Goal: Task Accomplishment & Management: Complete application form

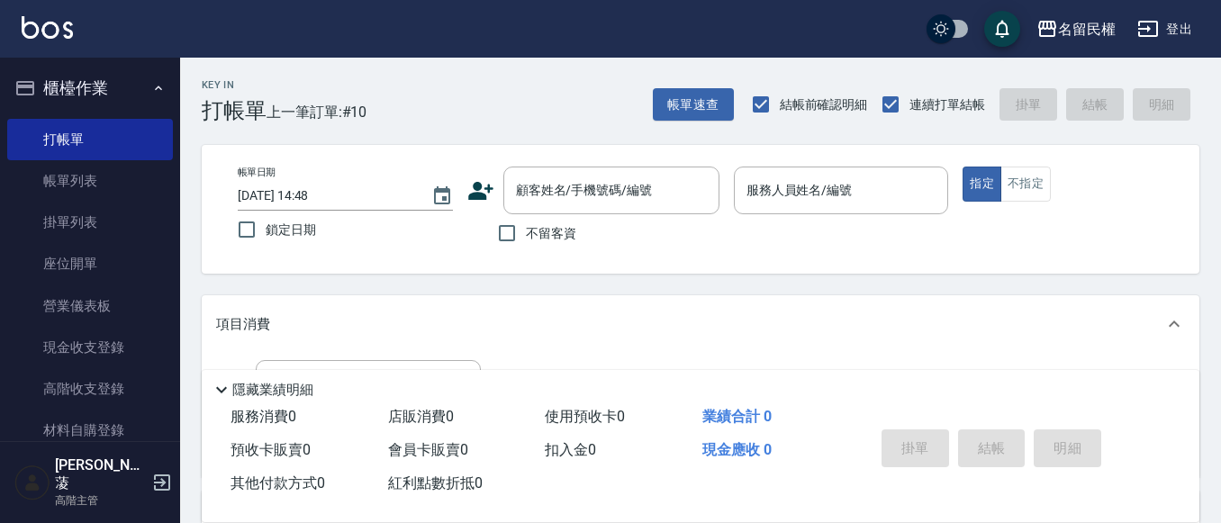
drag, startPoint x: 486, startPoint y: 244, endPoint x: 502, endPoint y: 231, distance: 20.5
click at [487, 243] on div "不留客資" at bounding box center [593, 233] width 252 height 38
click at [504, 230] on input "不留客資" at bounding box center [507, 233] width 38 height 38
checkbox input "true"
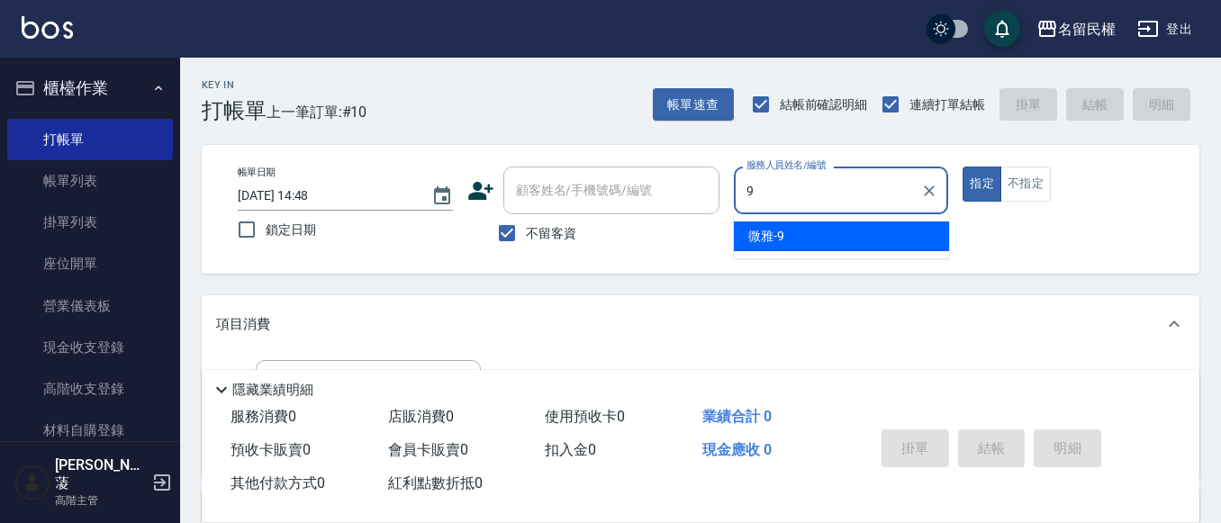
type input "微雅-9"
type button "true"
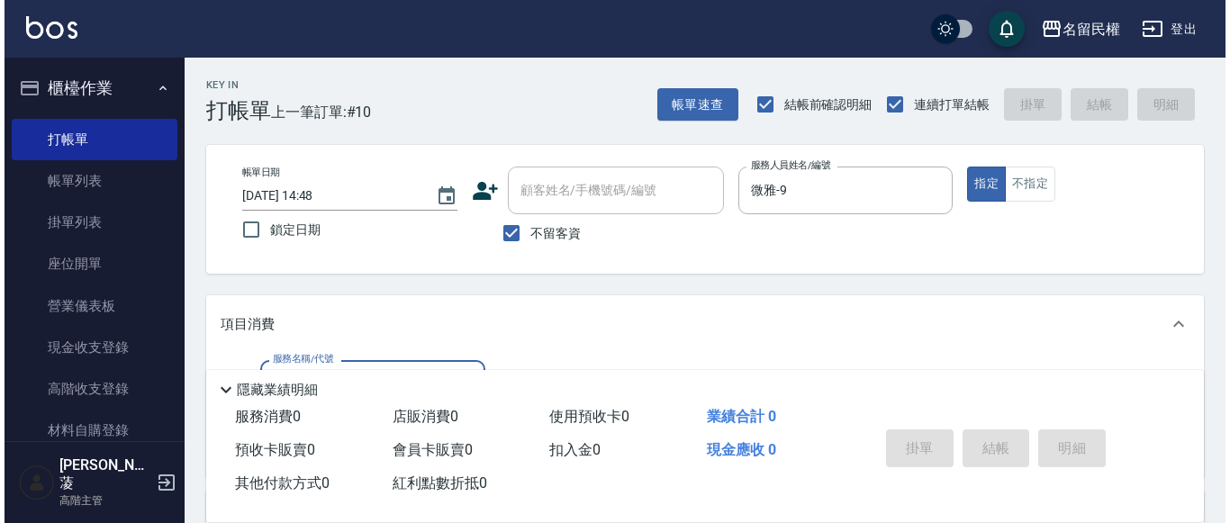
scroll to position [90, 0]
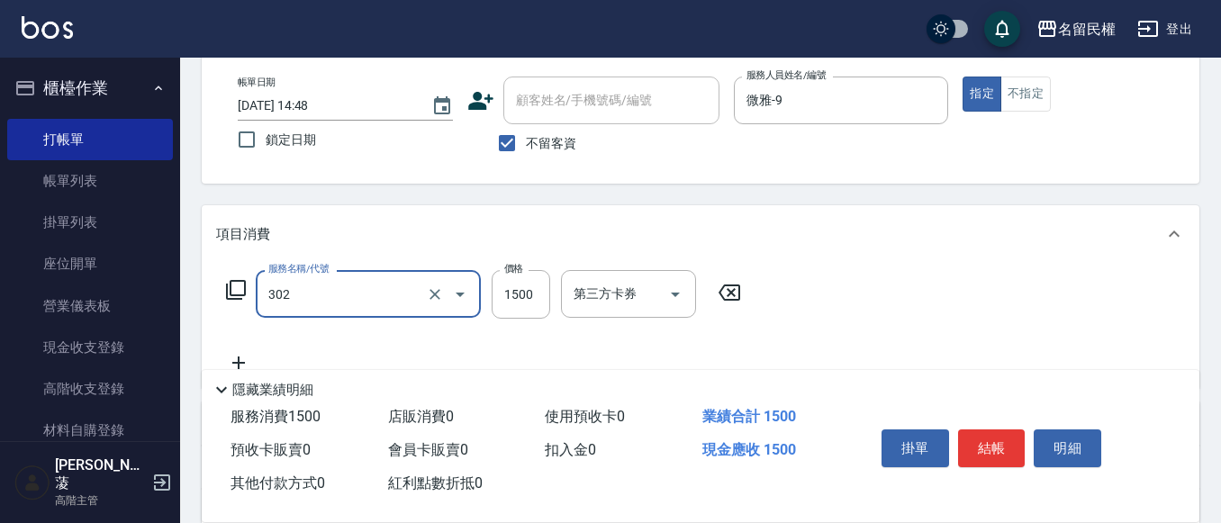
type input "燙髮(302)"
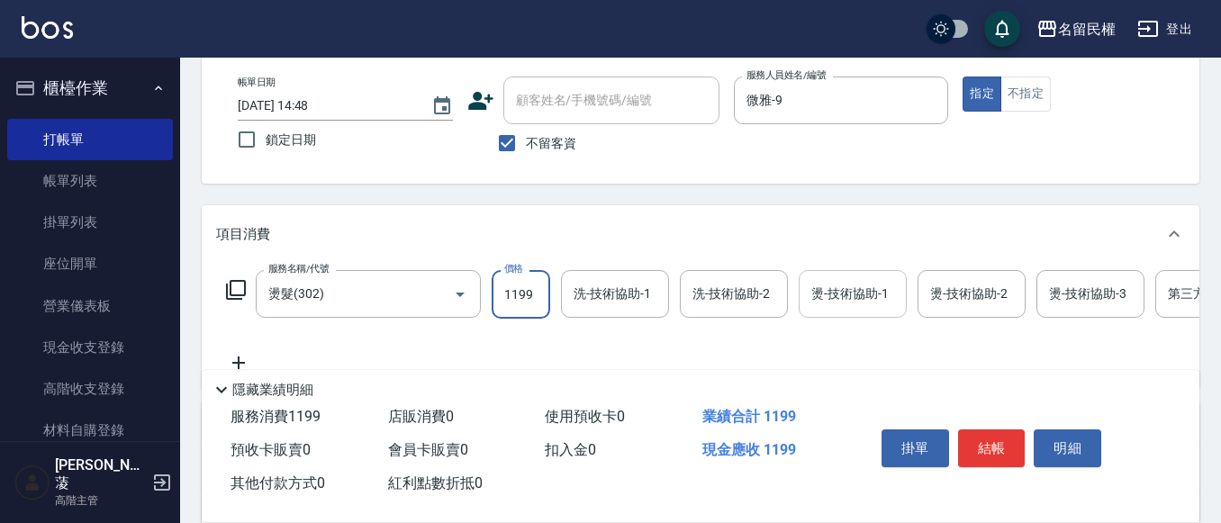
type input "1199"
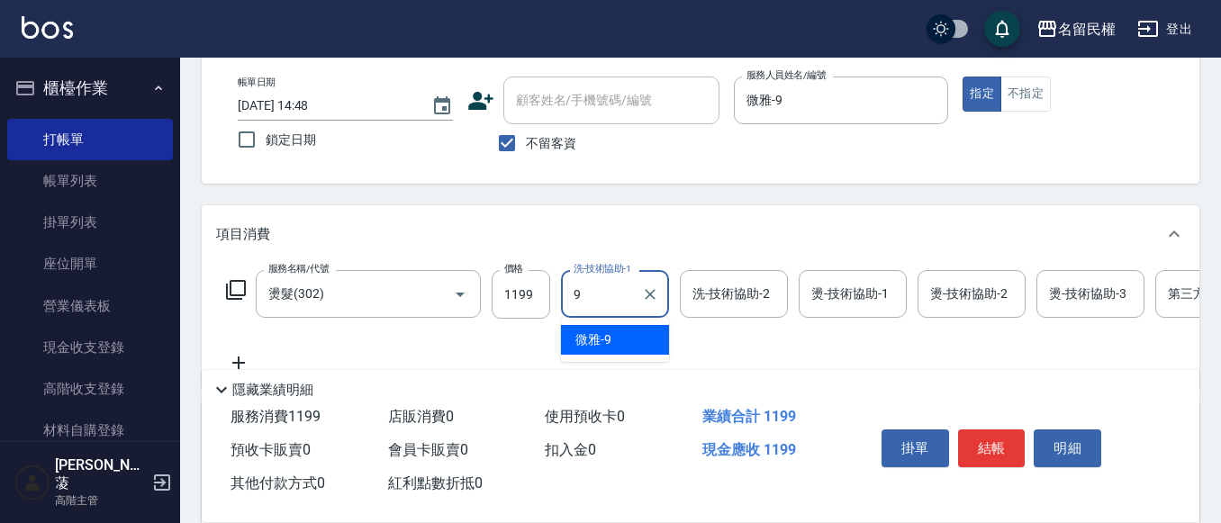
type input "微雅-9"
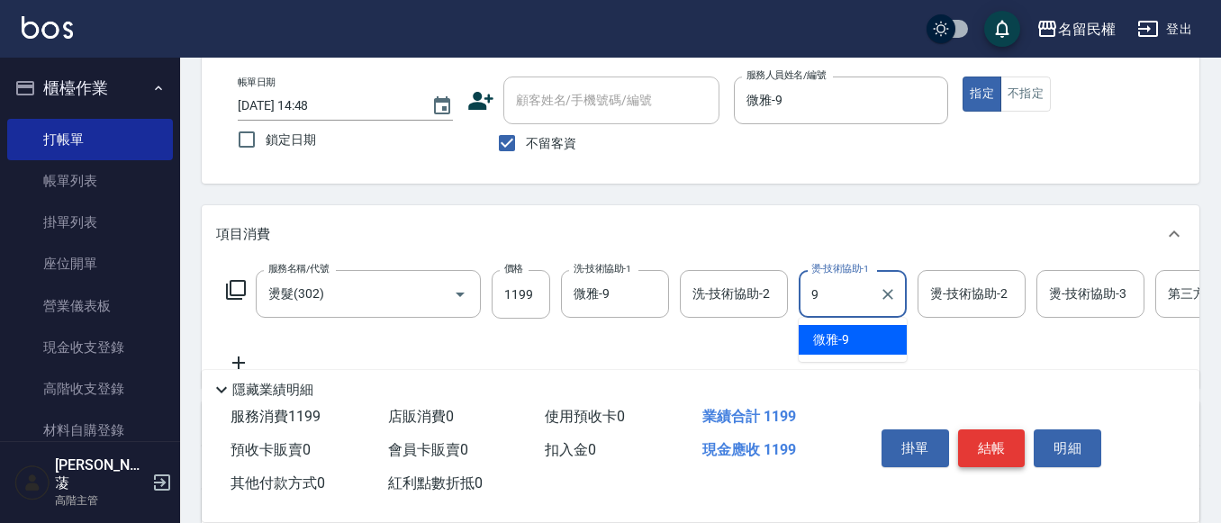
type input "微雅-9"
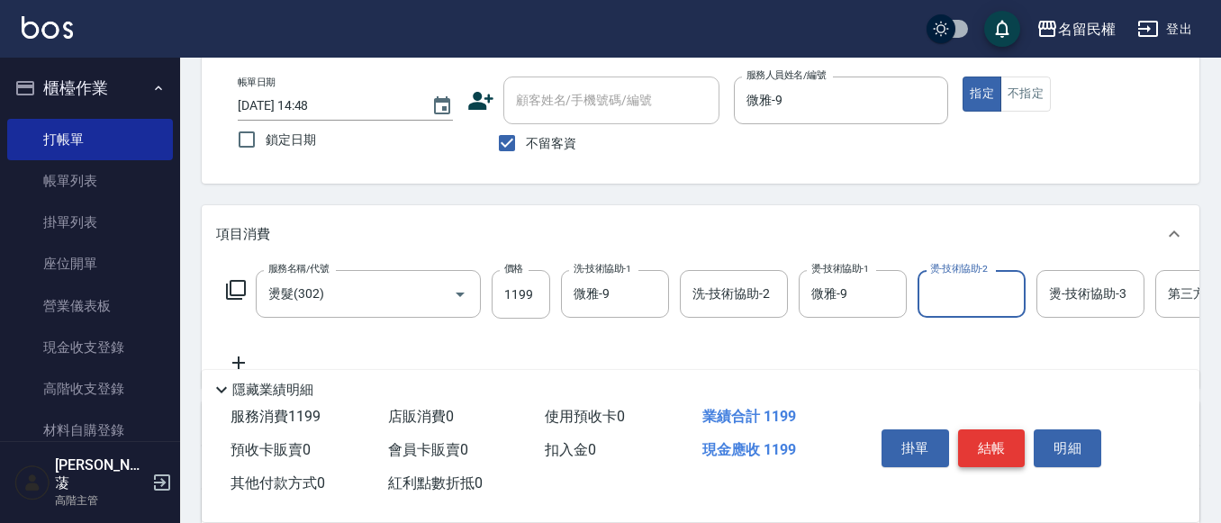
click at [982, 441] on button "結帳" at bounding box center [992, 448] width 68 height 38
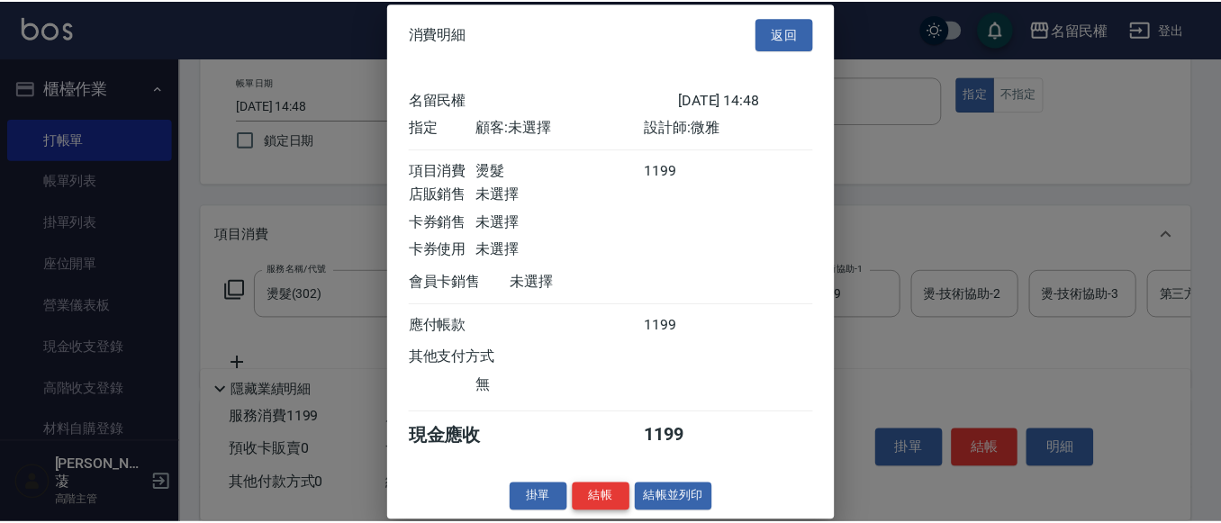
scroll to position [23, 0]
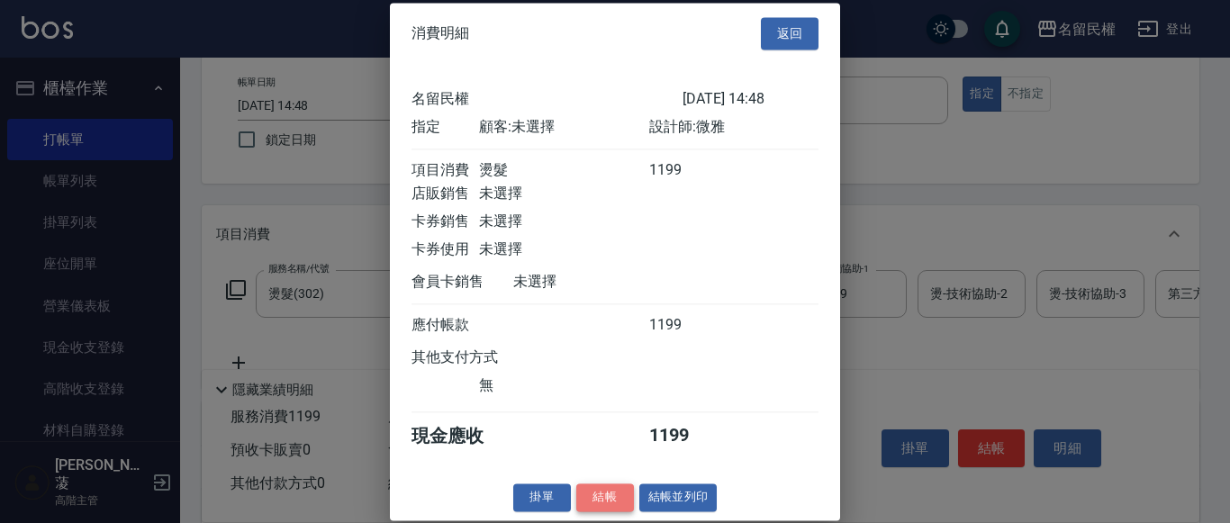
click at [588, 511] on button "結帳" at bounding box center [605, 497] width 58 height 28
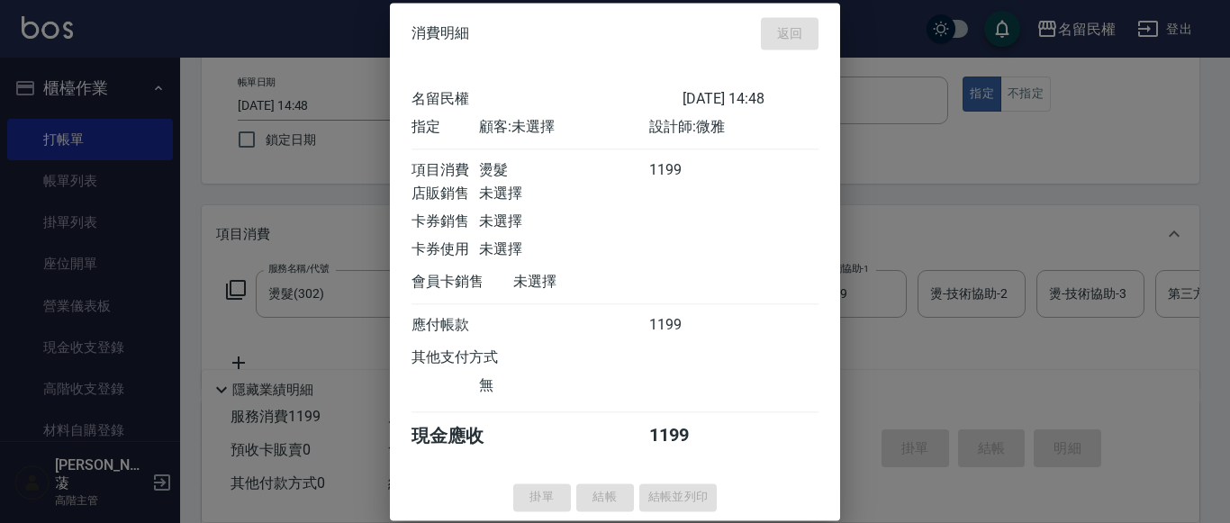
type input "[DATE] 15:21"
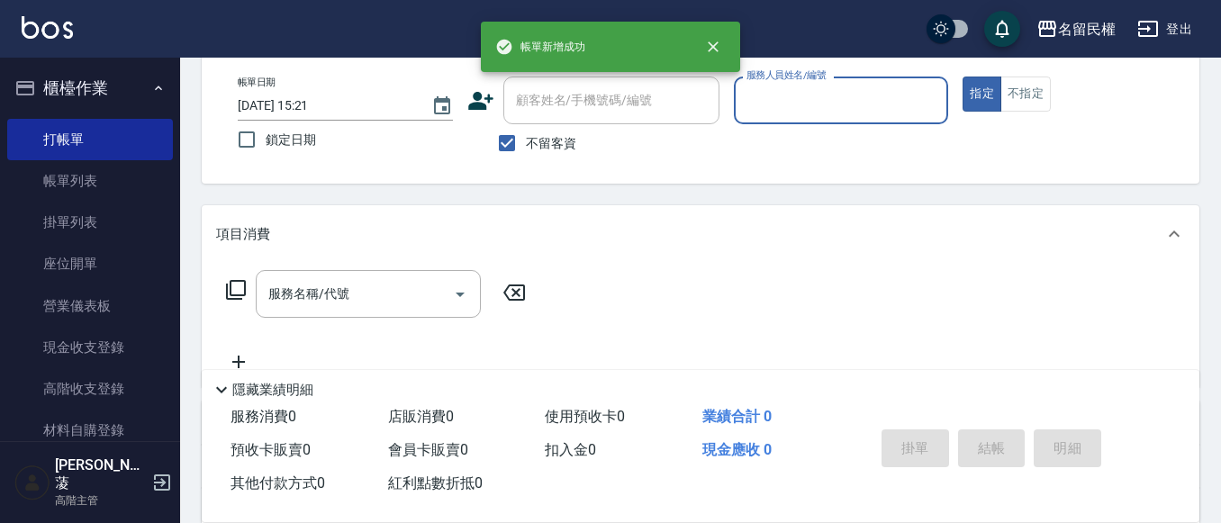
scroll to position [0, 0]
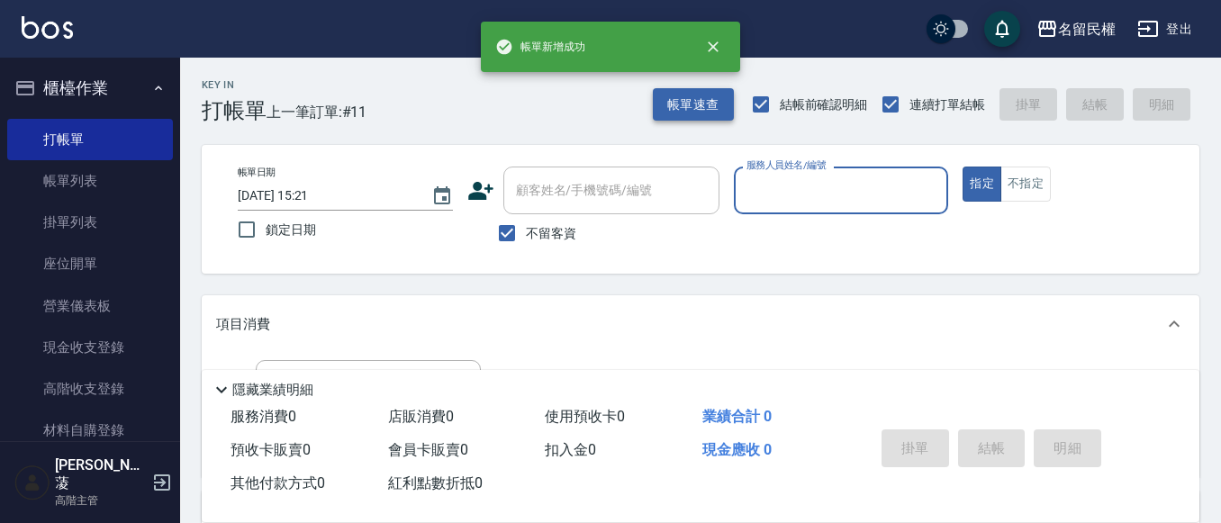
click at [705, 97] on button "帳單速查" at bounding box center [693, 104] width 81 height 33
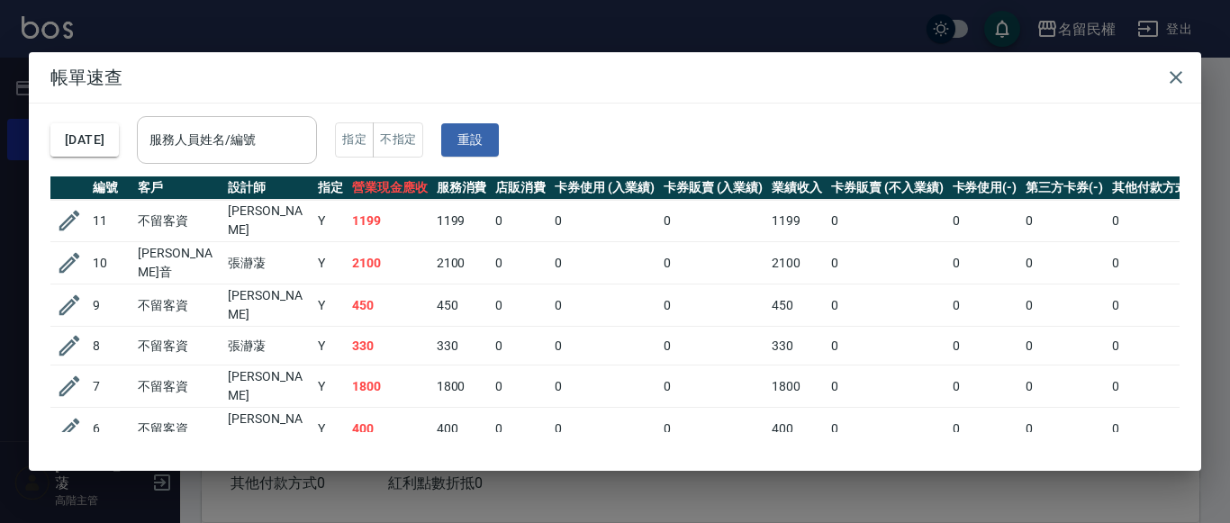
click at [258, 137] on input "服務人員姓名/編號" at bounding box center [227, 140] width 164 height 32
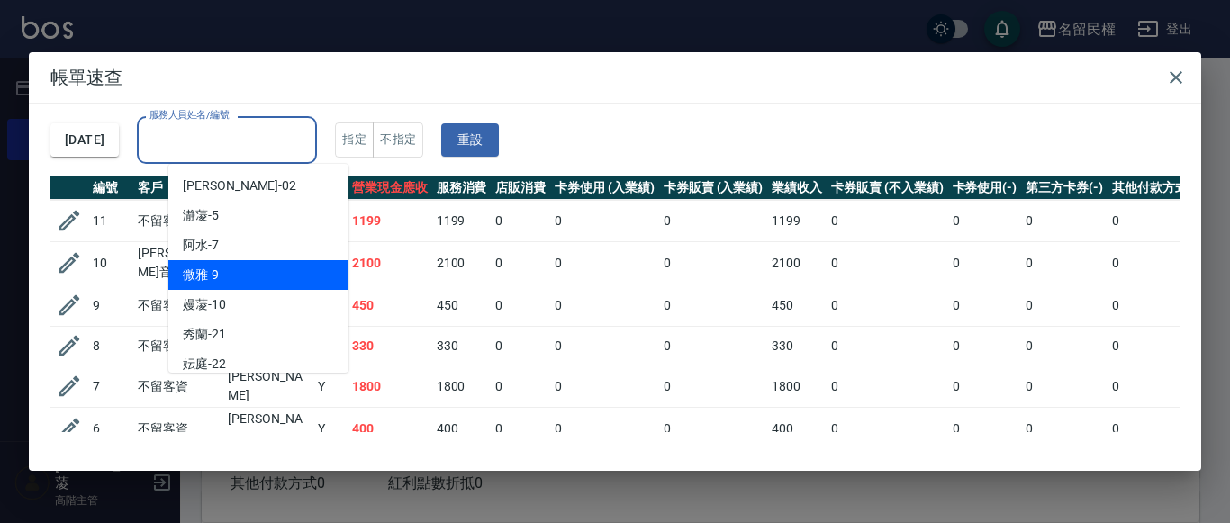
click at [262, 278] on div "微雅 -9" at bounding box center [258, 275] width 180 height 30
type input "微雅-9"
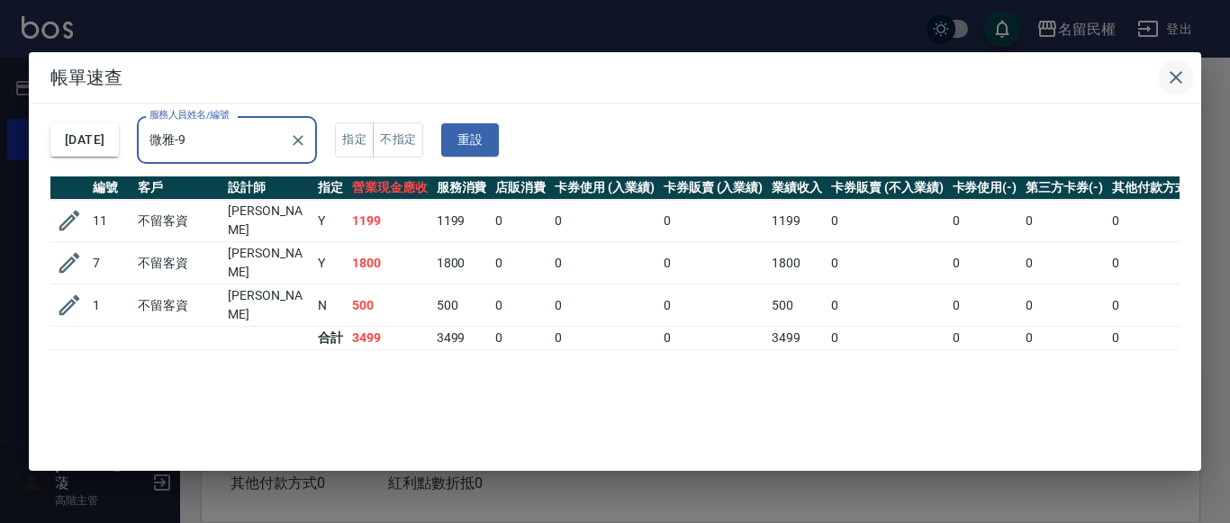
click at [1177, 69] on icon "button" at bounding box center [1176, 78] width 22 height 22
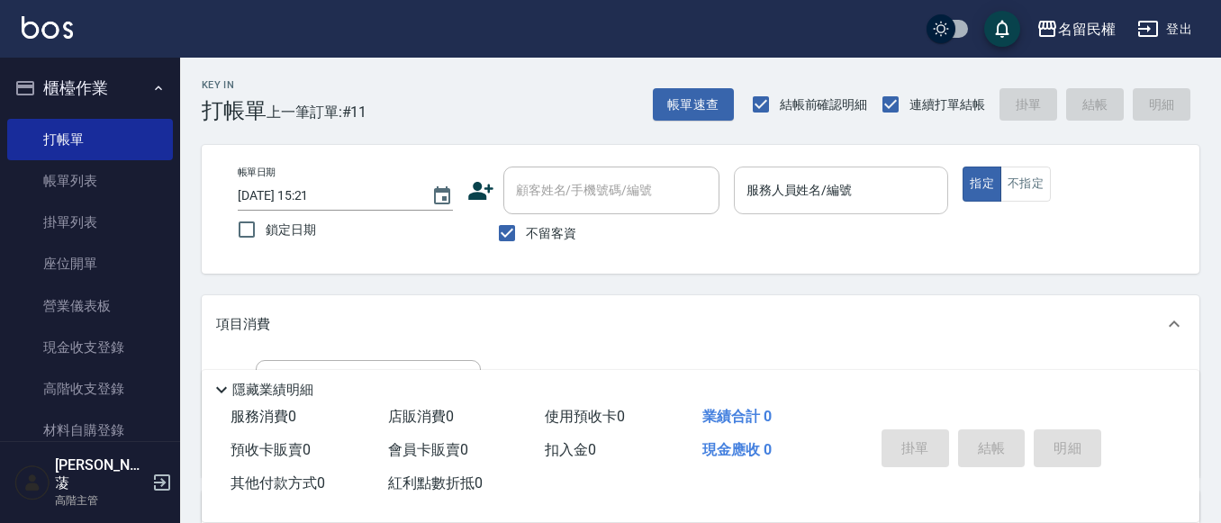
click at [844, 185] on input "服務人員姓名/編號" at bounding box center [841, 191] width 199 height 32
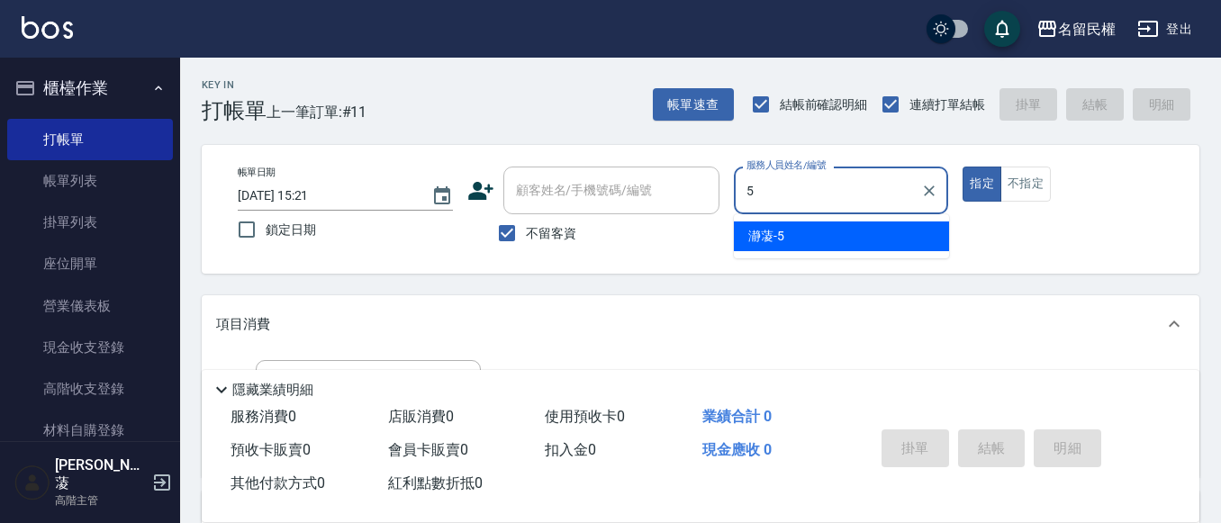
type input "瀞蓤-5"
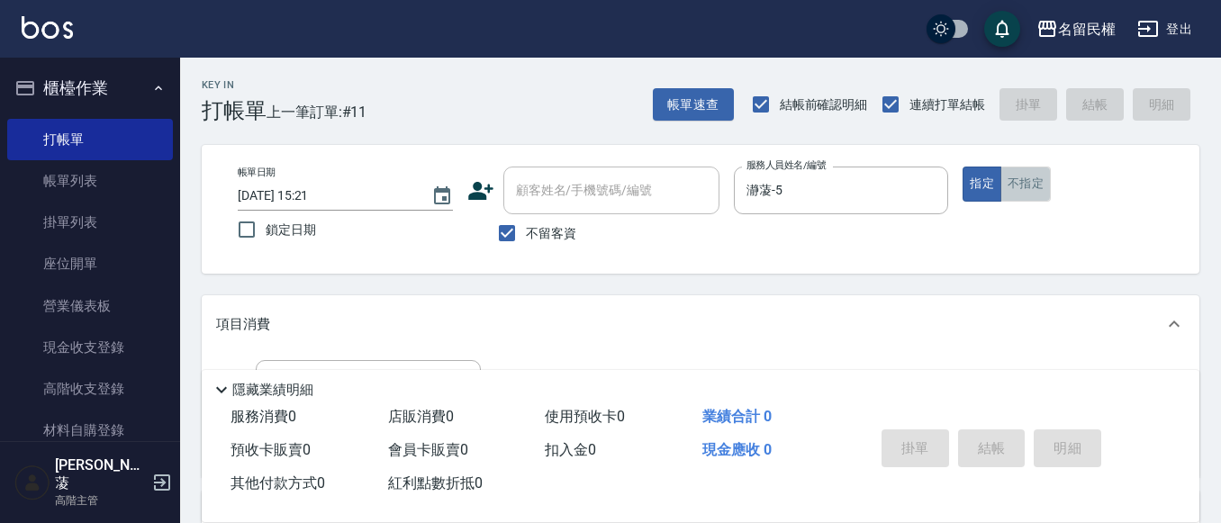
click at [1025, 184] on button "不指定" at bounding box center [1025, 184] width 50 height 35
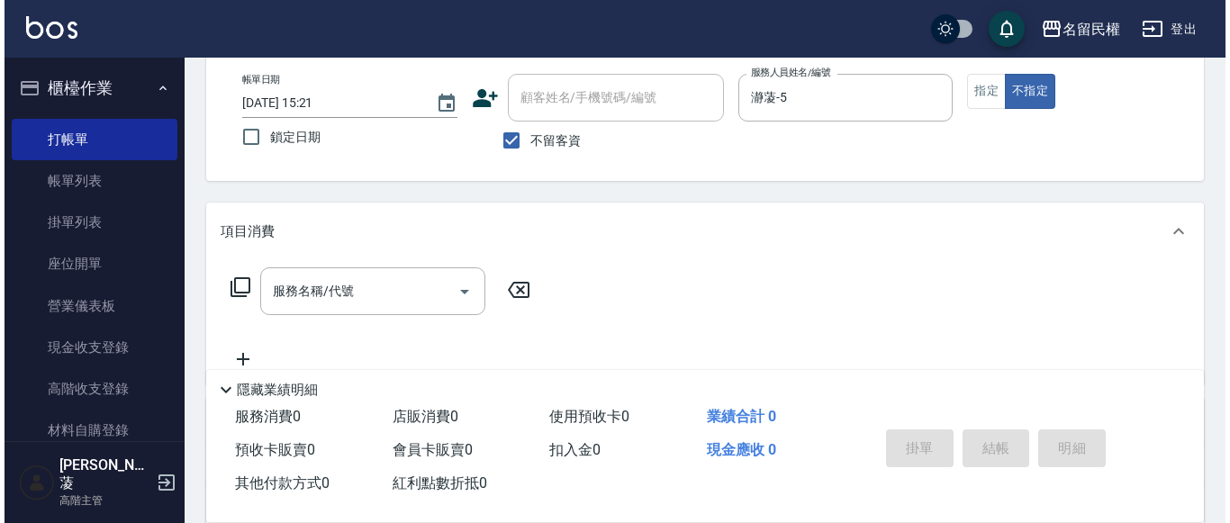
scroll to position [180, 0]
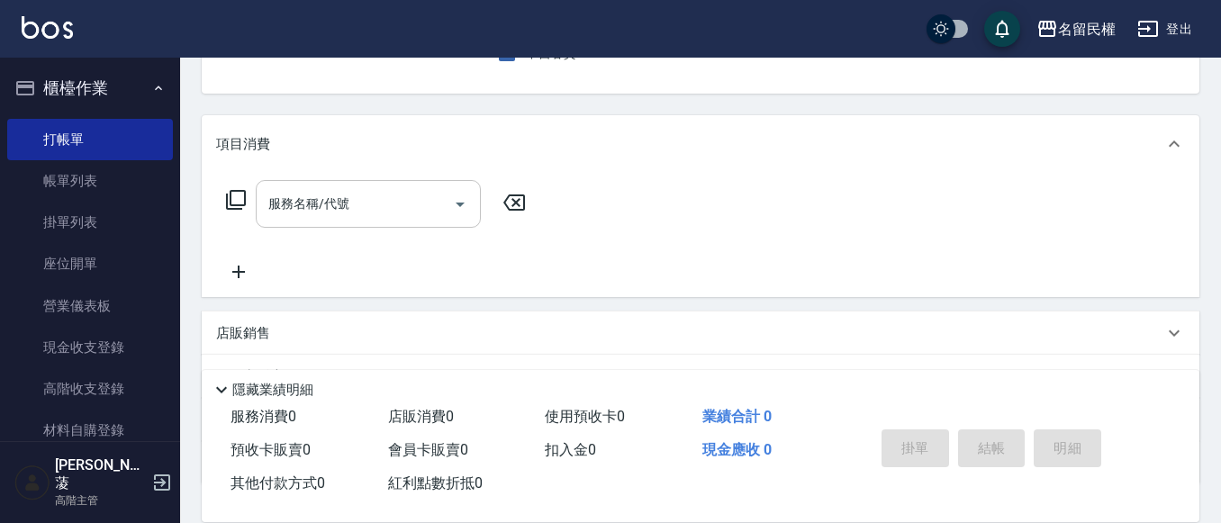
click at [348, 221] on div "服務名稱/代號" at bounding box center [368, 204] width 225 height 48
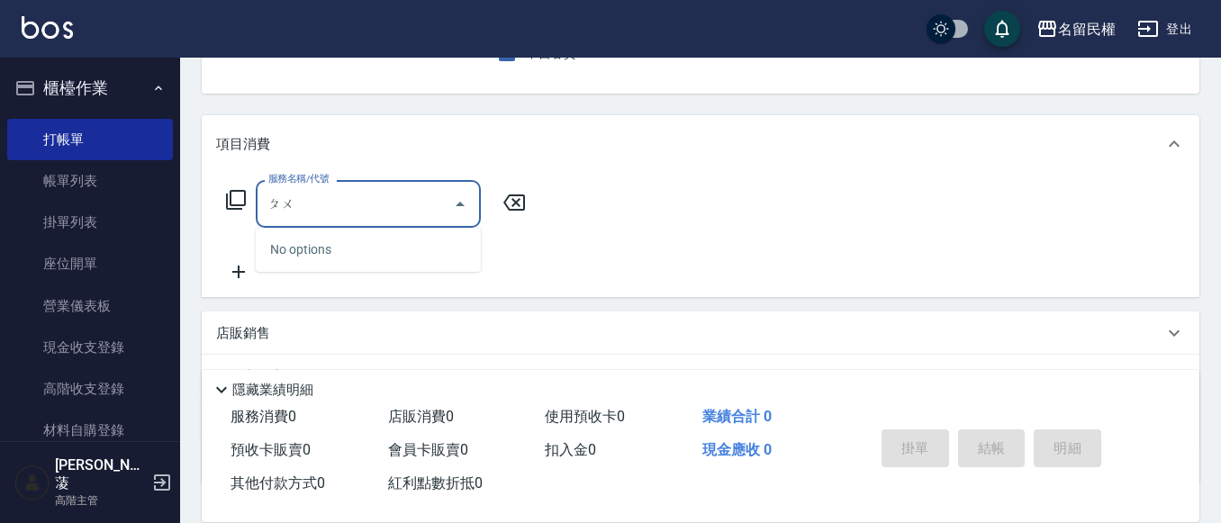
type input "鋪"
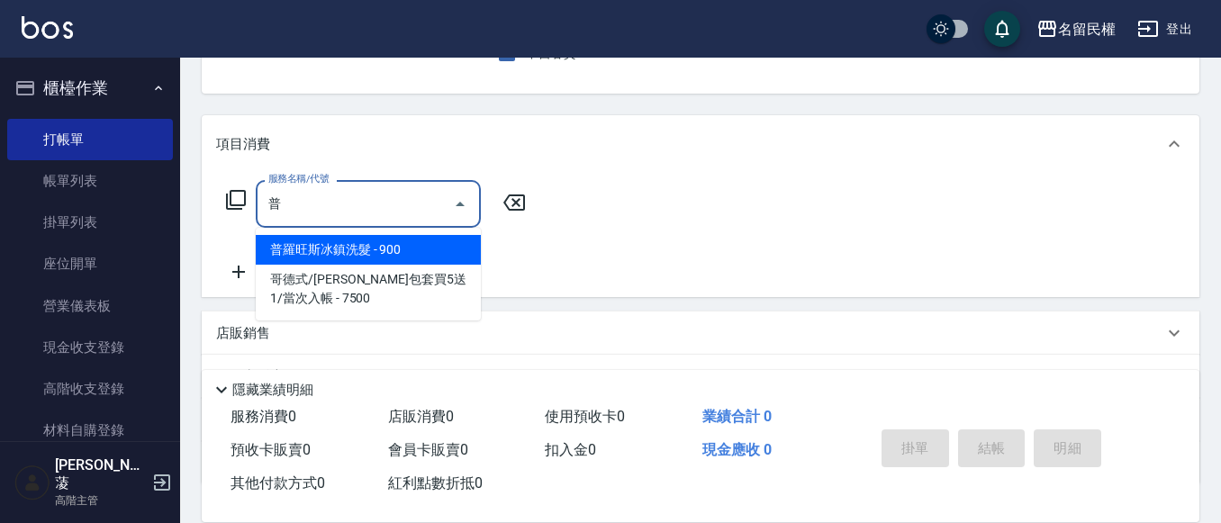
click at [391, 248] on span "普羅旺斯冰鎮洗髮 - 900" at bounding box center [368, 250] width 225 height 30
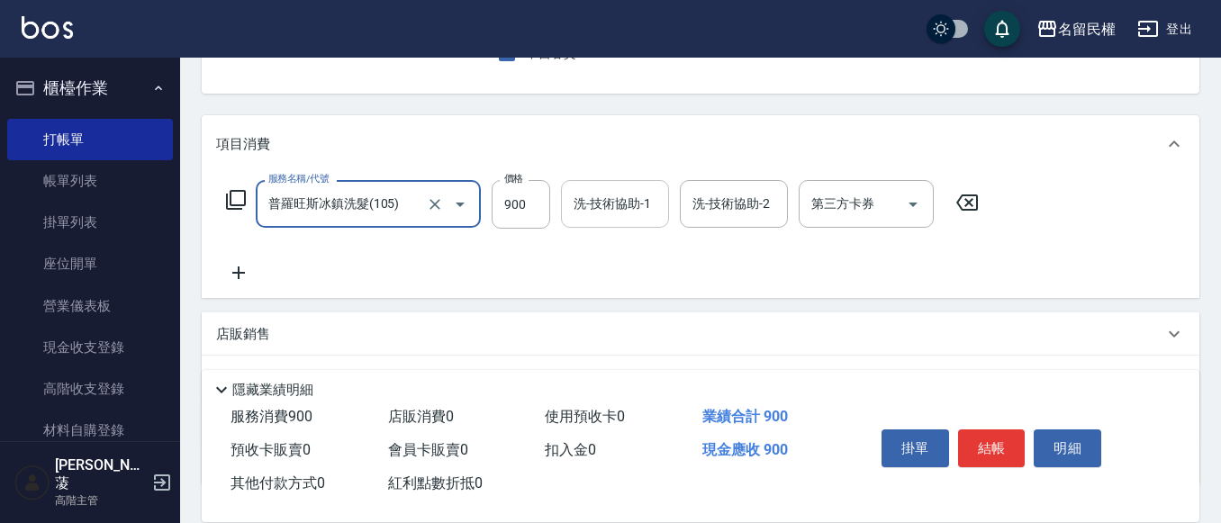
type input "普羅旺斯冰鎮洗髮(105)"
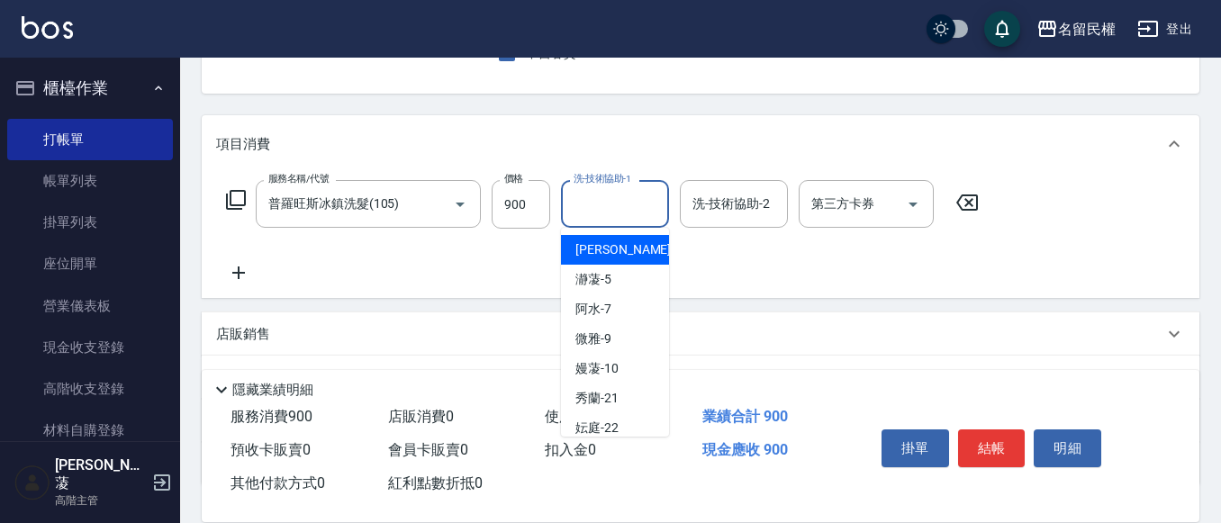
click at [635, 207] on input "洗-技術協助-1" at bounding box center [615, 204] width 92 height 32
type input "妘庭-22"
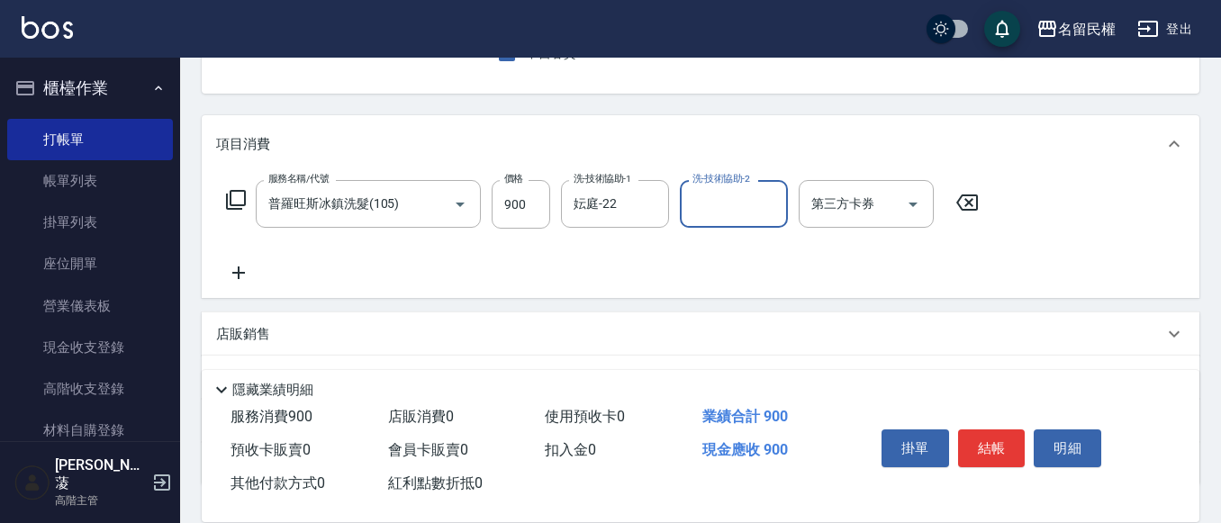
click at [235, 265] on icon at bounding box center [238, 273] width 45 height 22
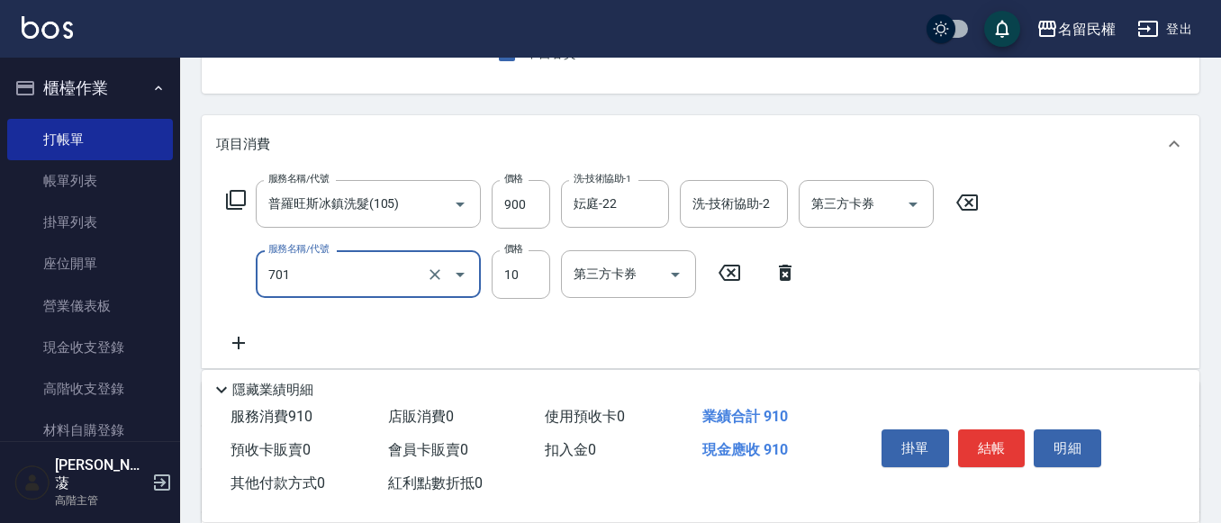
type input "潤絲(701)"
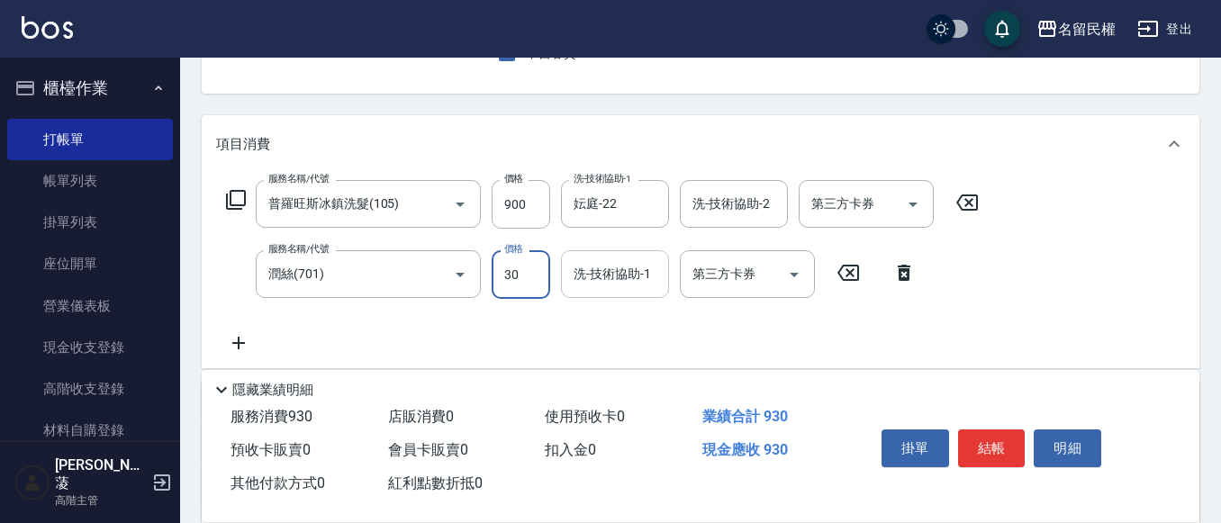
type input "30"
click at [596, 283] on input "洗-技術協助-1" at bounding box center [615, 274] width 92 height 32
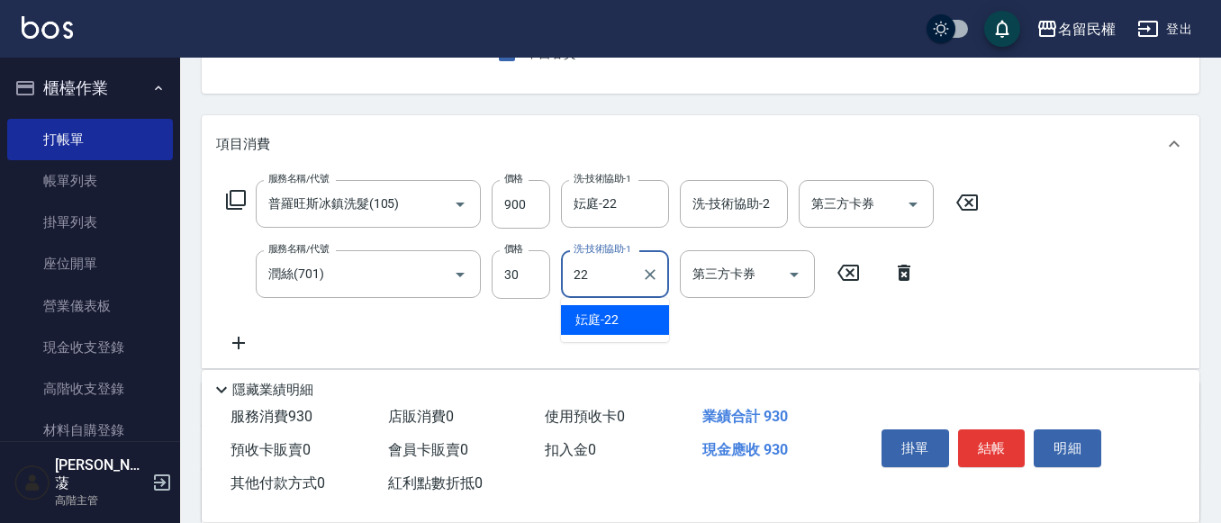
type input "妘庭-22"
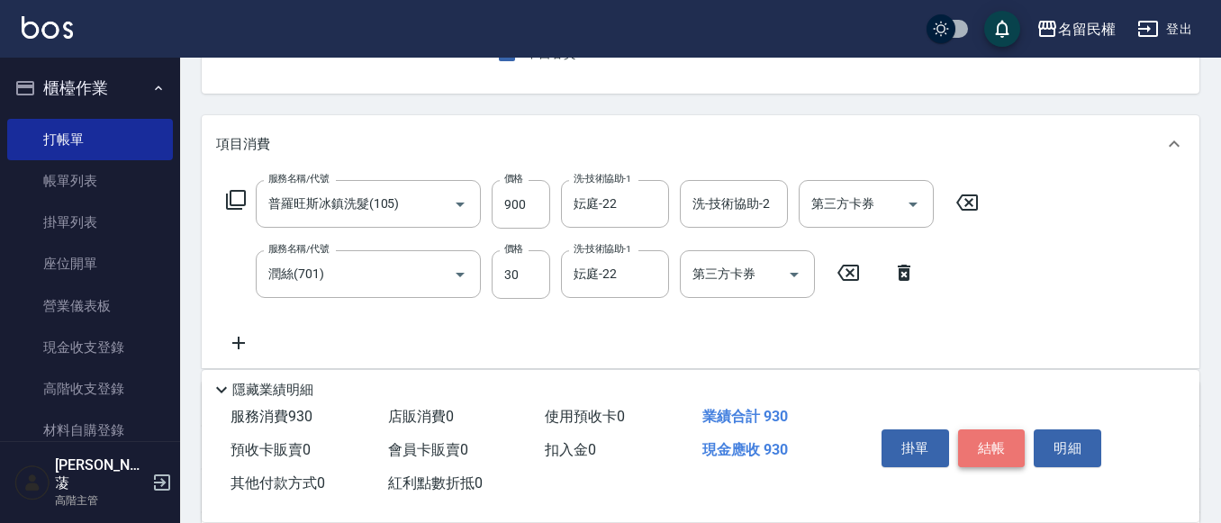
click at [971, 438] on button "結帳" at bounding box center [992, 448] width 68 height 38
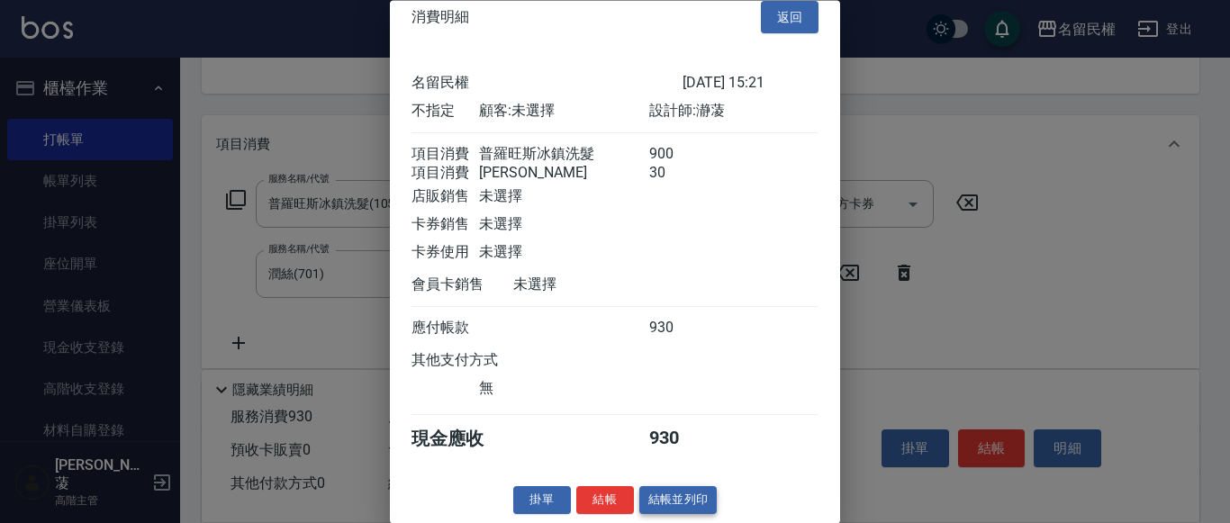
scroll to position [45, 0]
click at [605, 501] on button "結帳" at bounding box center [605, 501] width 58 height 28
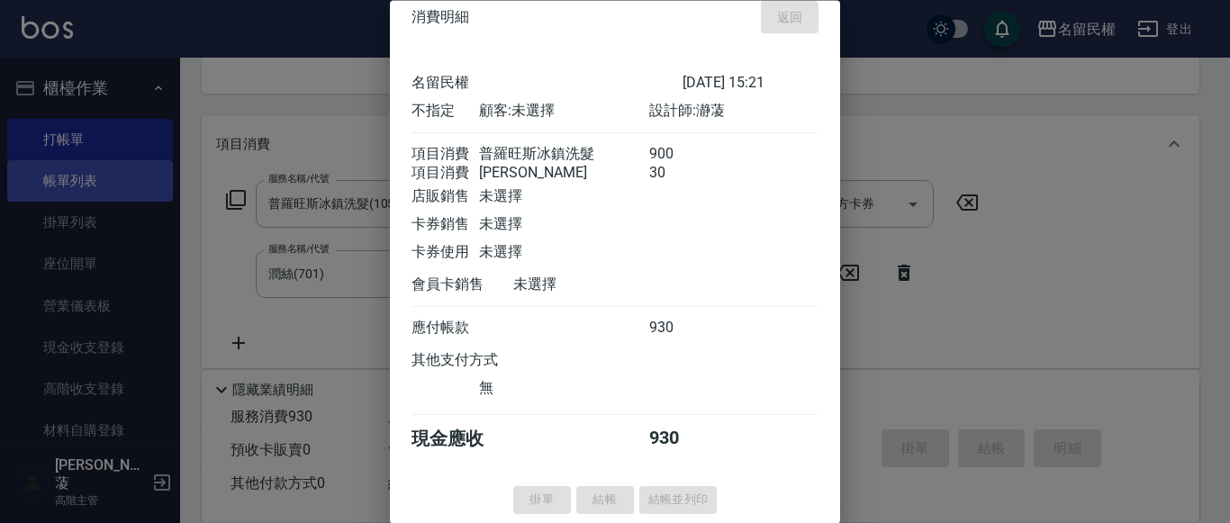
type input "[DATE] 15:45"
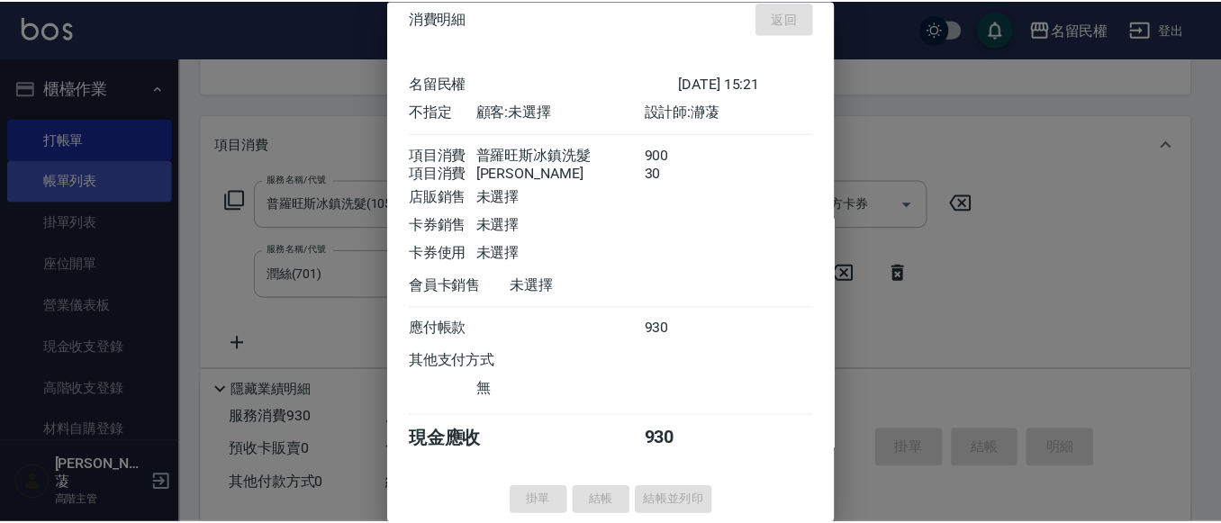
scroll to position [175, 0]
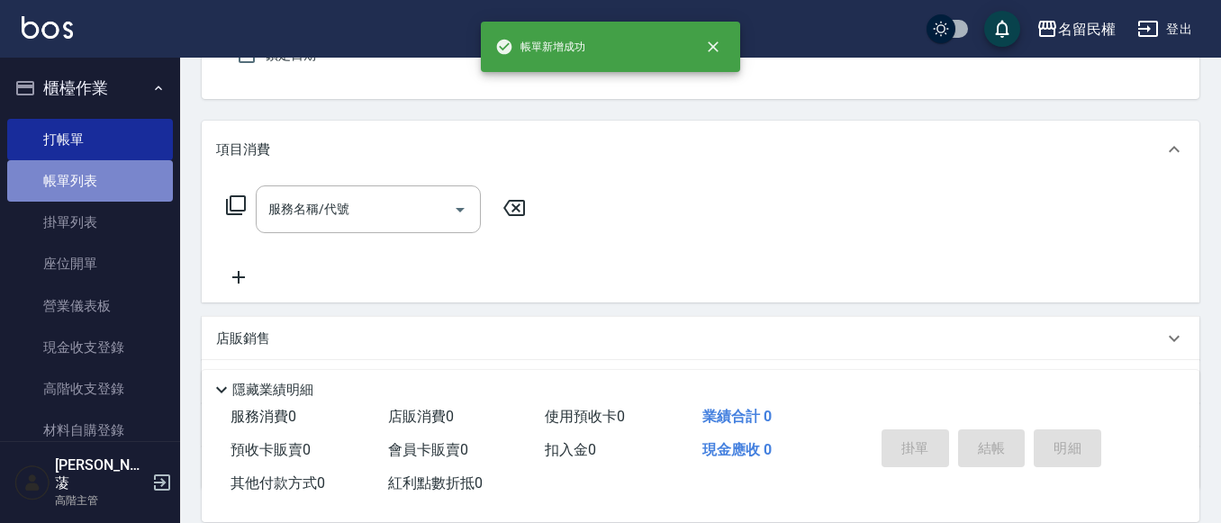
click at [98, 194] on link "帳單列表" at bounding box center [90, 180] width 166 height 41
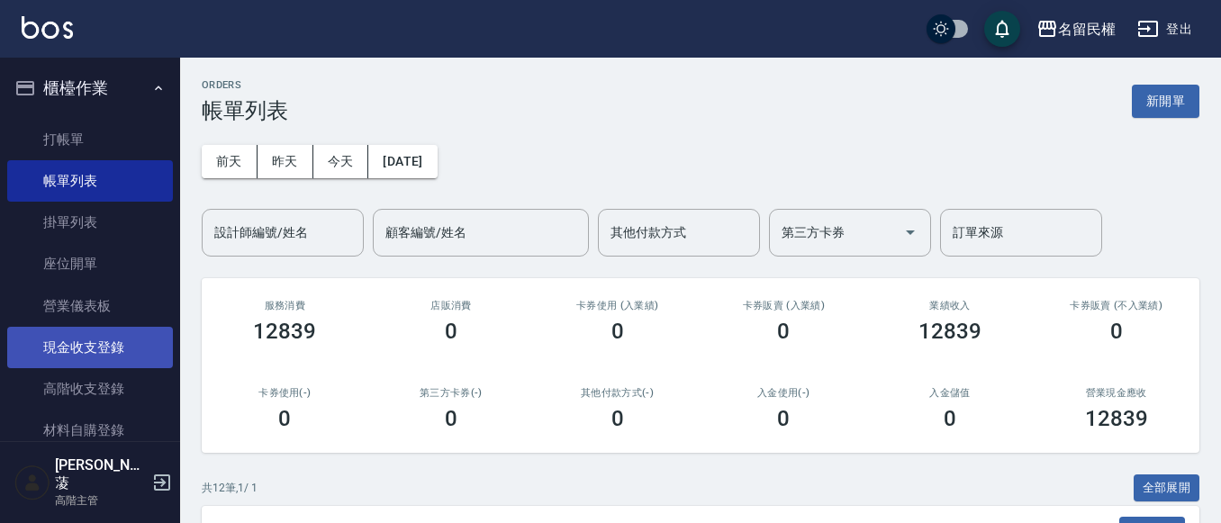
click at [133, 348] on link "現金收支登錄" at bounding box center [90, 347] width 166 height 41
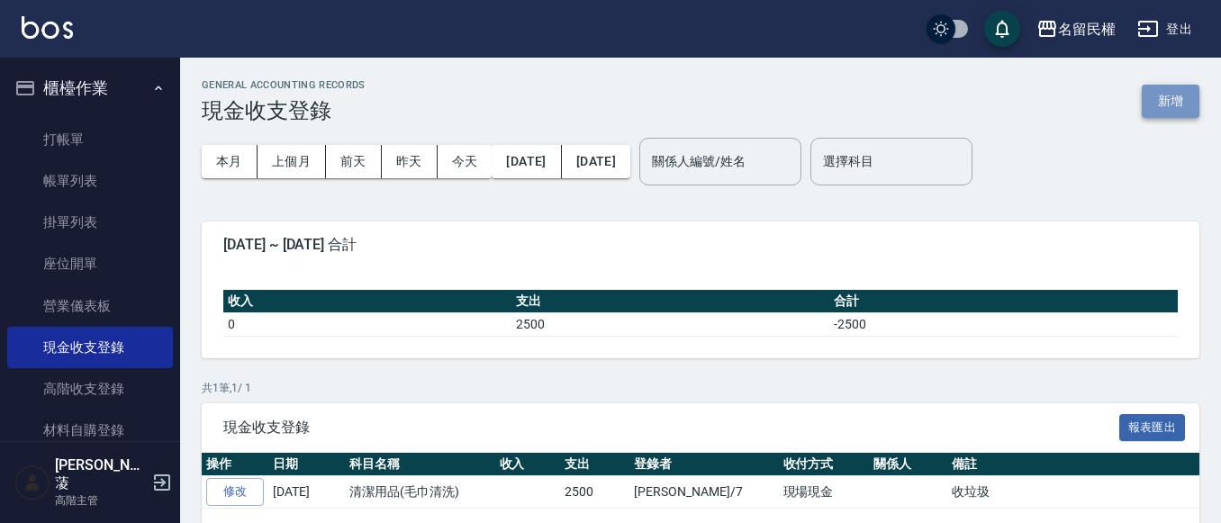
click at [1156, 99] on button "新增" at bounding box center [1171, 101] width 58 height 33
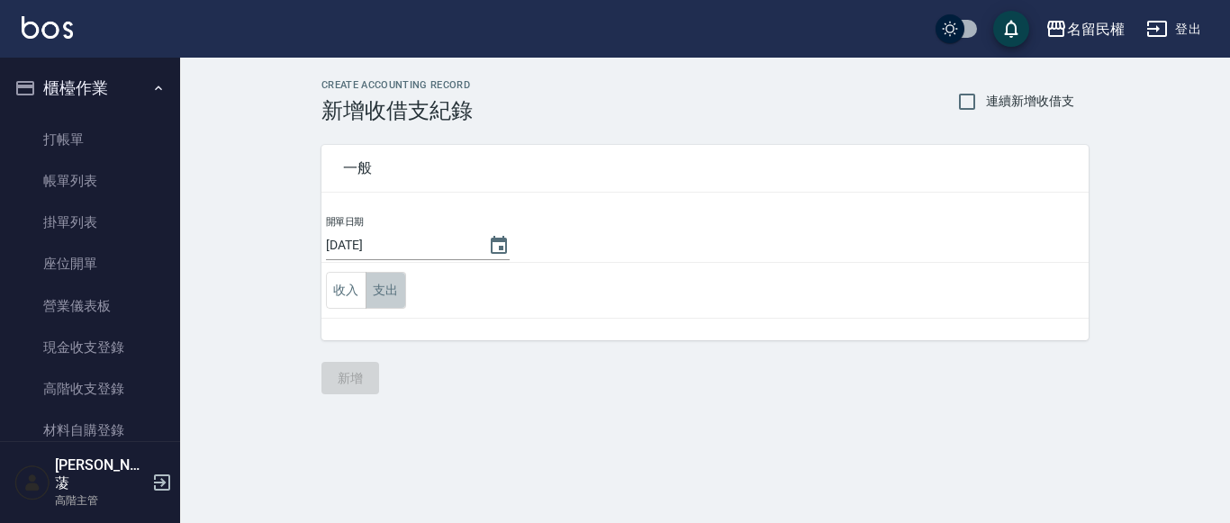
click at [386, 294] on button "支出" at bounding box center [386, 290] width 41 height 37
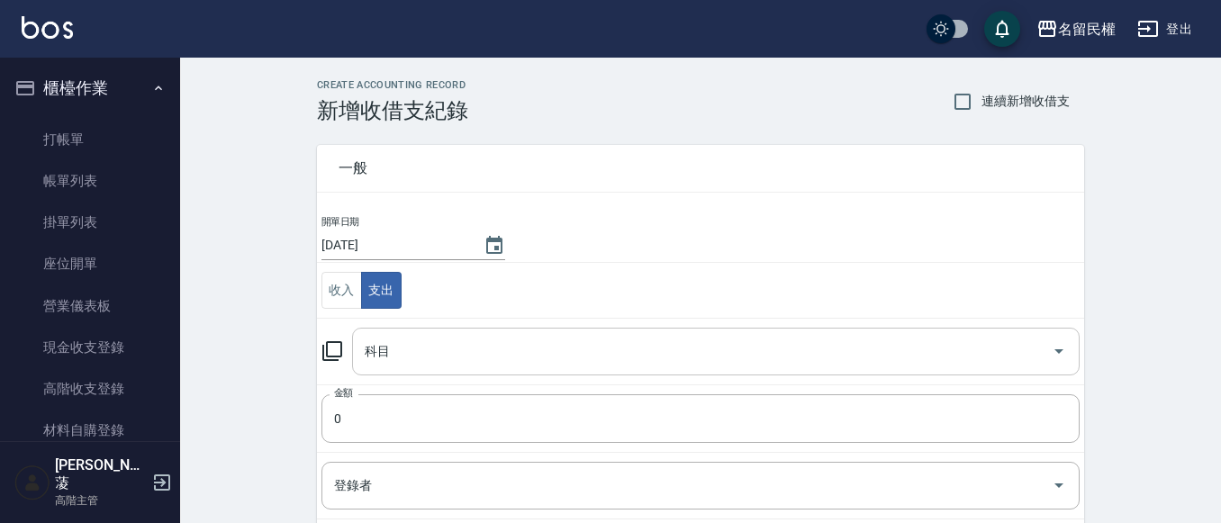
click at [417, 353] on input "科目" at bounding box center [702, 352] width 684 height 32
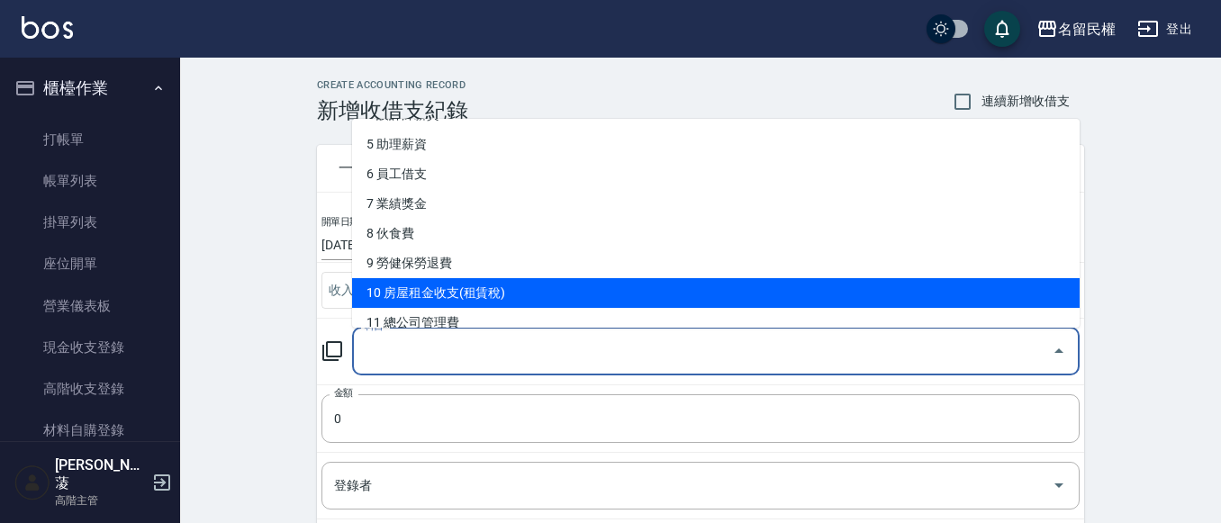
scroll to position [90, 0]
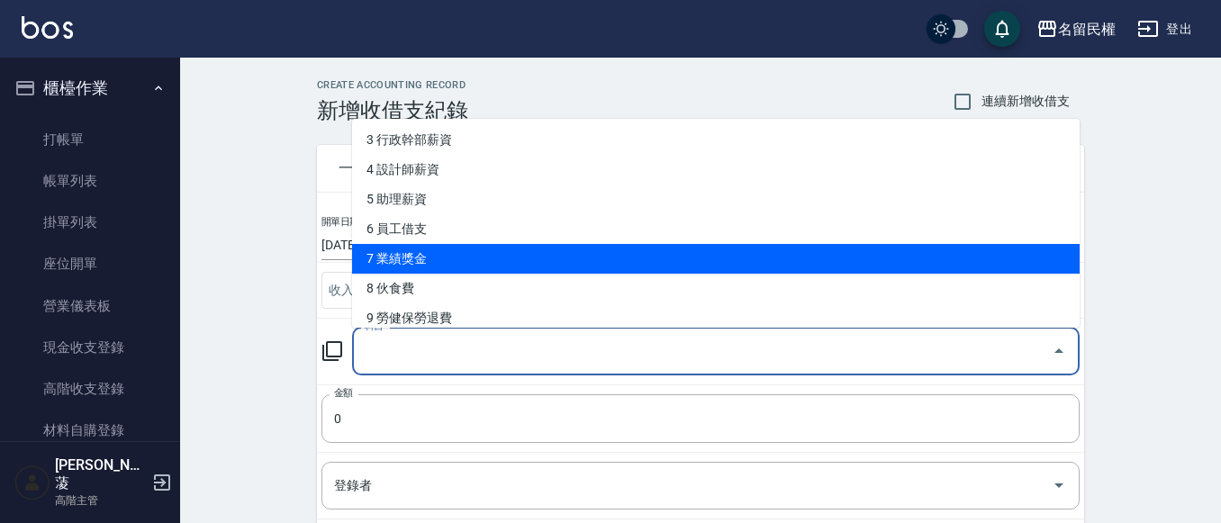
click at [509, 263] on li "7 業績獎金" at bounding box center [715, 259] width 727 height 30
type input "7 業績獎金"
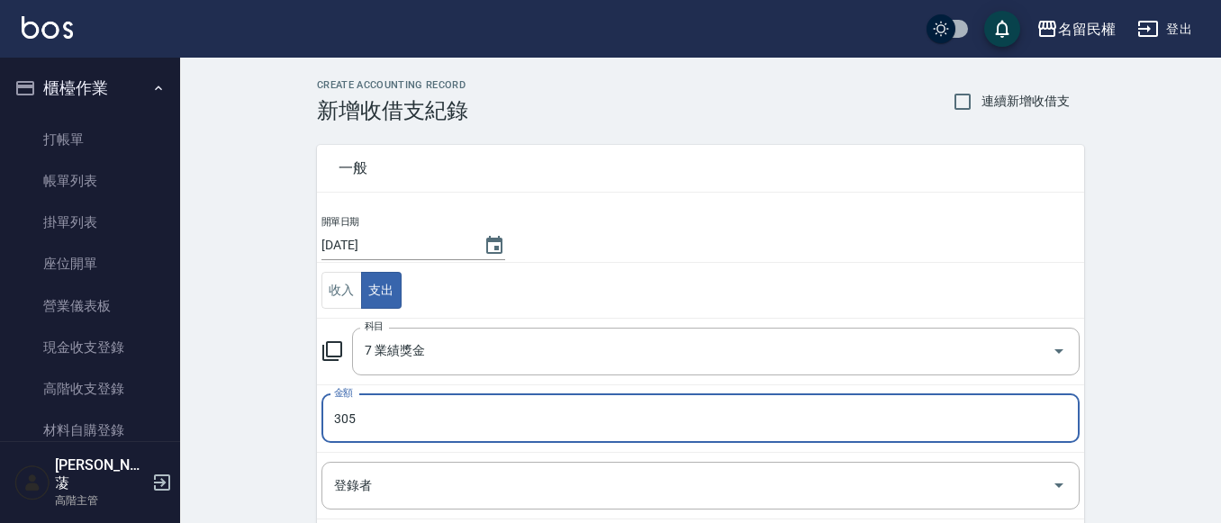
click at [449, 403] on input "305" at bounding box center [700, 418] width 758 height 49
click at [448, 403] on input "030" at bounding box center [700, 418] width 758 height 49
click at [441, 414] on input "030" at bounding box center [700, 418] width 758 height 49
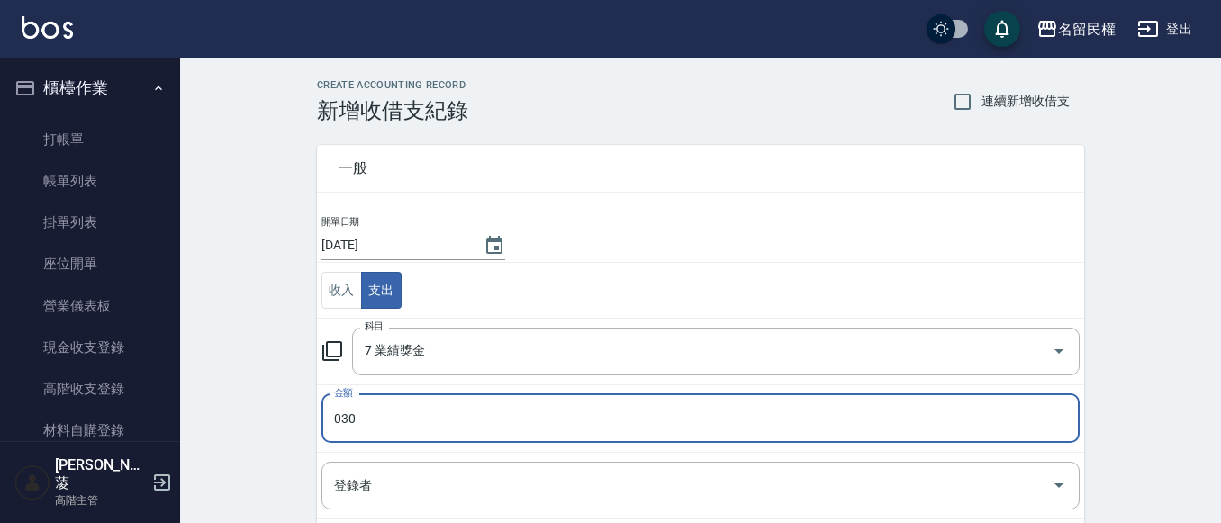
click at [373, 429] on input "030" at bounding box center [700, 418] width 758 height 49
drag, startPoint x: 373, startPoint y: 429, endPoint x: 313, endPoint y: 418, distance: 60.6
click at [313, 418] on div "一般 開單日期 [DATE] 收入 支出 科目 7 業績獎金 科目 金額 030 金額 登錄者 登錄者 備註快捷鍵 ​ 備註快捷鍵 備註 x 備註" at bounding box center [689, 420] width 789 height 595
type input "3050"
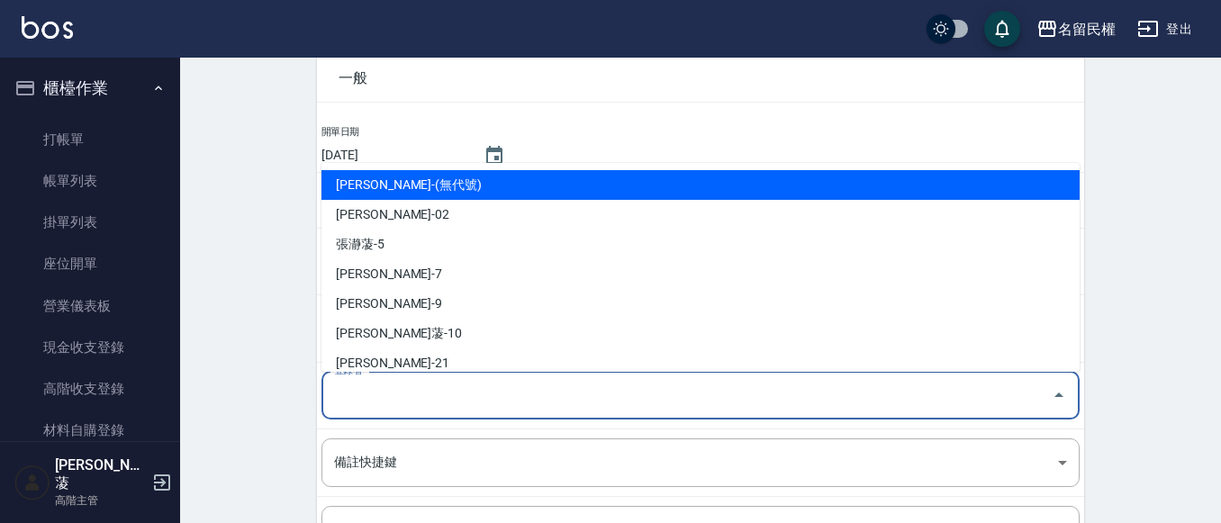
click at [433, 406] on input "登錄者" at bounding box center [687, 396] width 715 height 32
type input "[PERSON_NAME]-7"
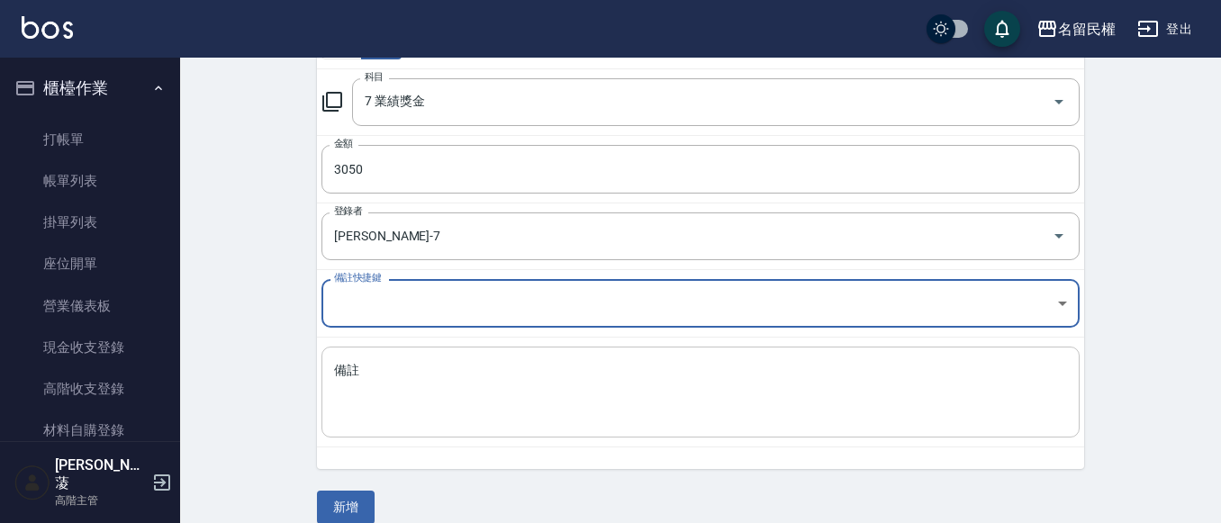
scroll to position [272, 0]
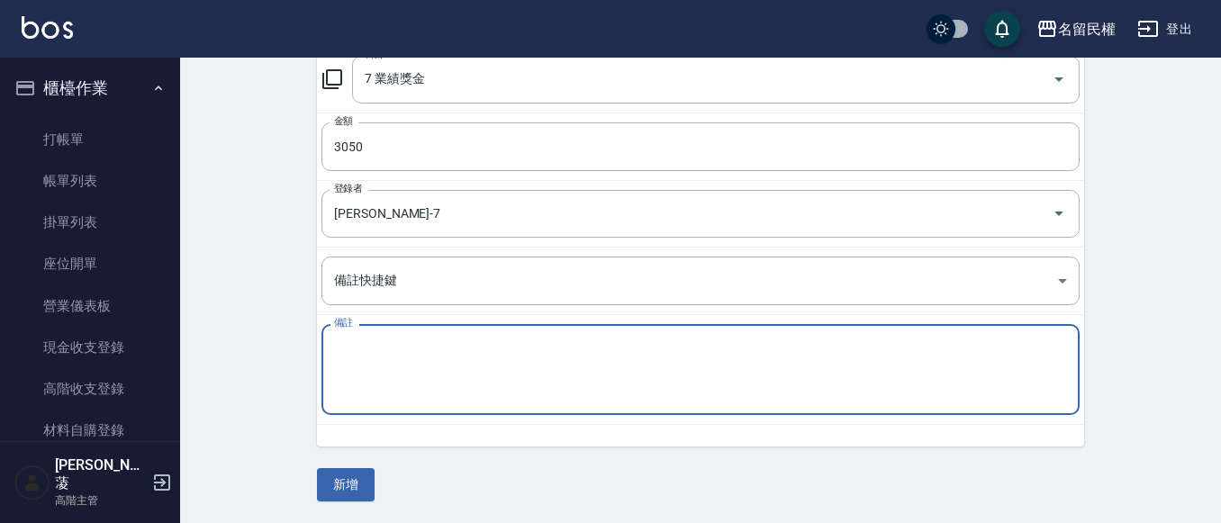
click at [422, 361] on textarea "備註" at bounding box center [700, 369] width 733 height 61
type textarea "j"
type textarea "ㄩ"
type textarea "中號獎金"
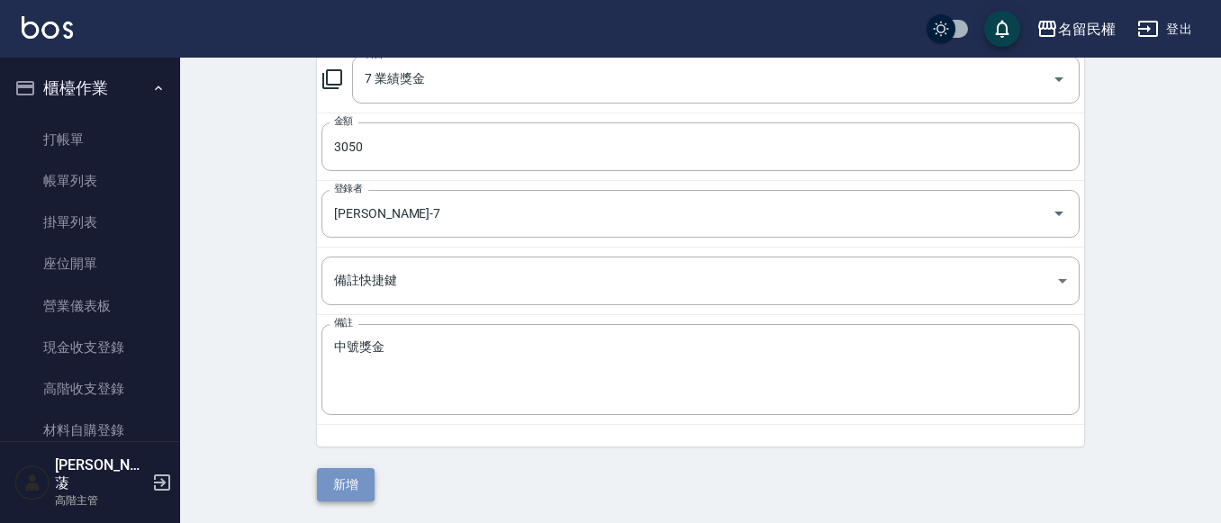
click at [352, 482] on button "新增" at bounding box center [346, 484] width 58 height 33
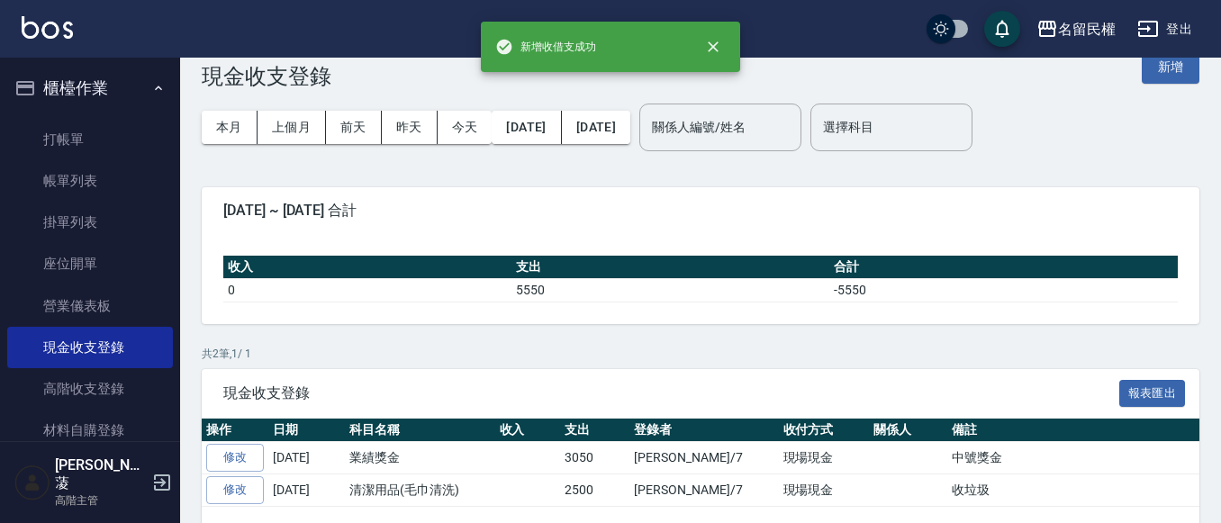
scroll to position [88, 0]
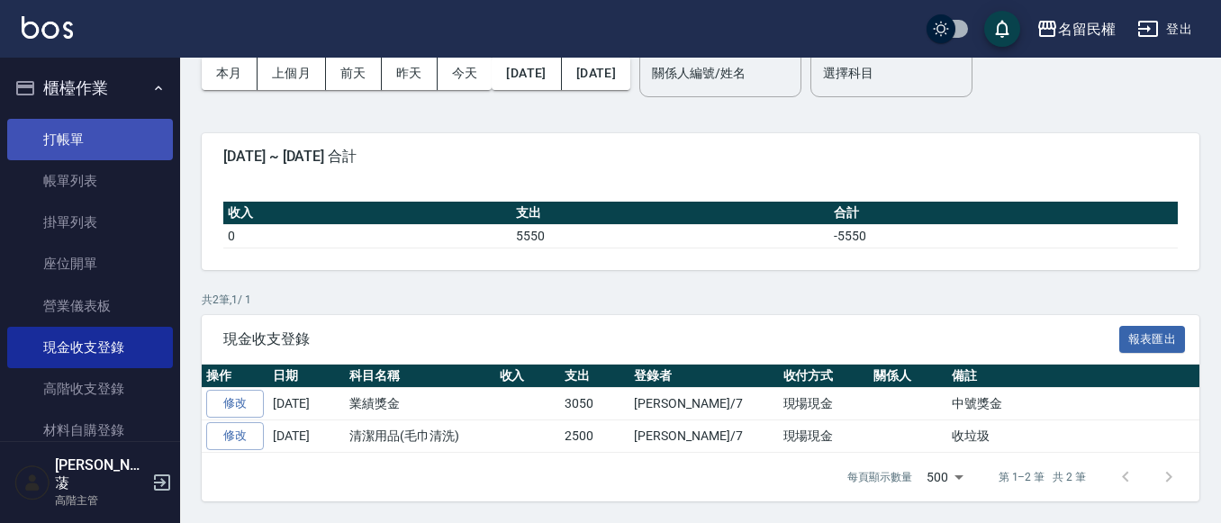
click at [110, 143] on link "打帳單" at bounding box center [90, 139] width 166 height 41
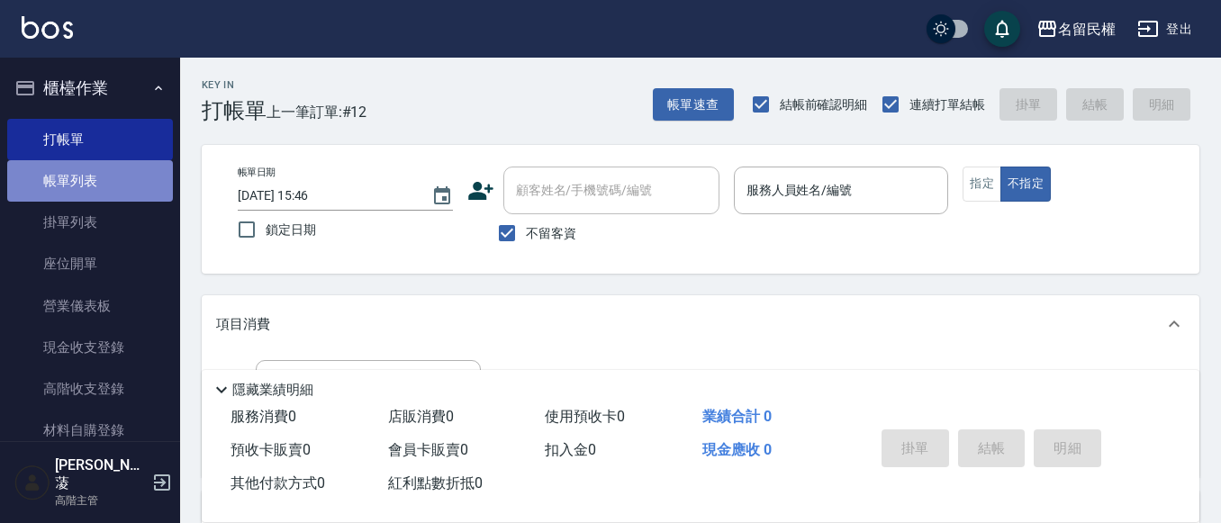
click at [107, 189] on link "帳單列表" at bounding box center [90, 180] width 166 height 41
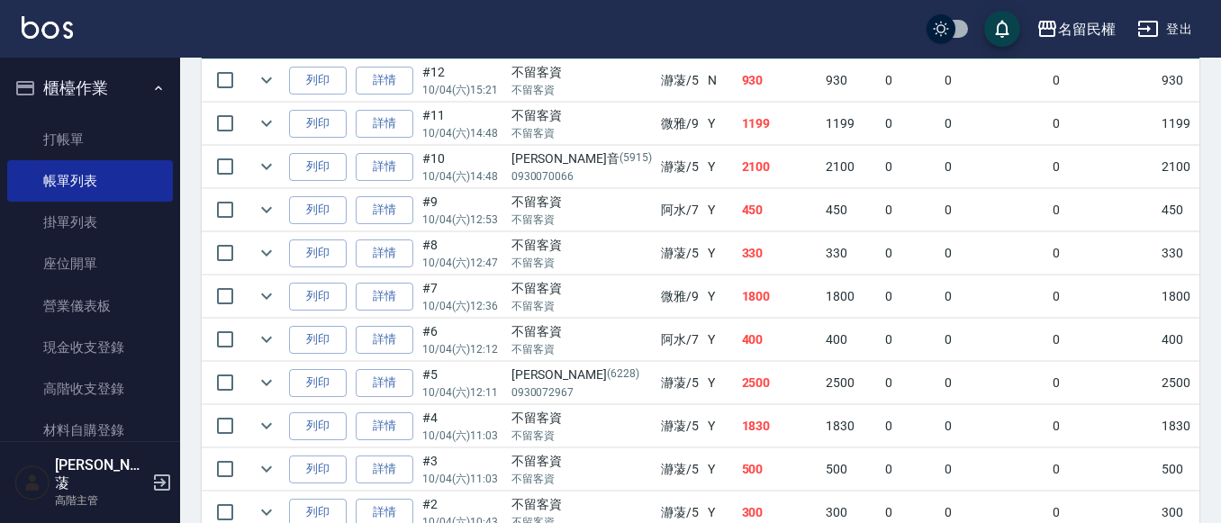
scroll to position [540, 0]
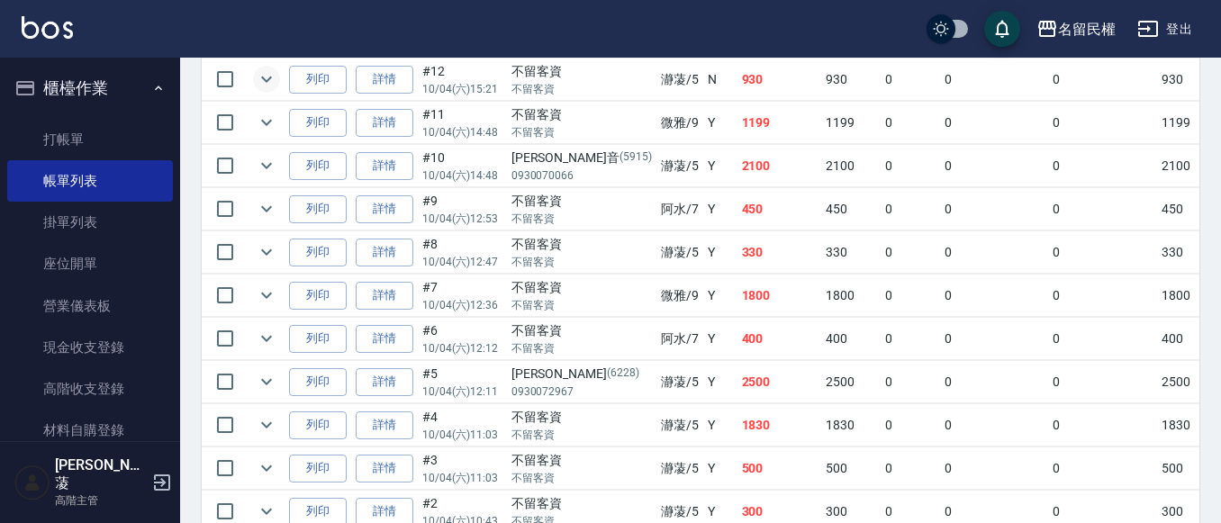
click at [261, 79] on icon "expand row" at bounding box center [267, 79] width 22 height 22
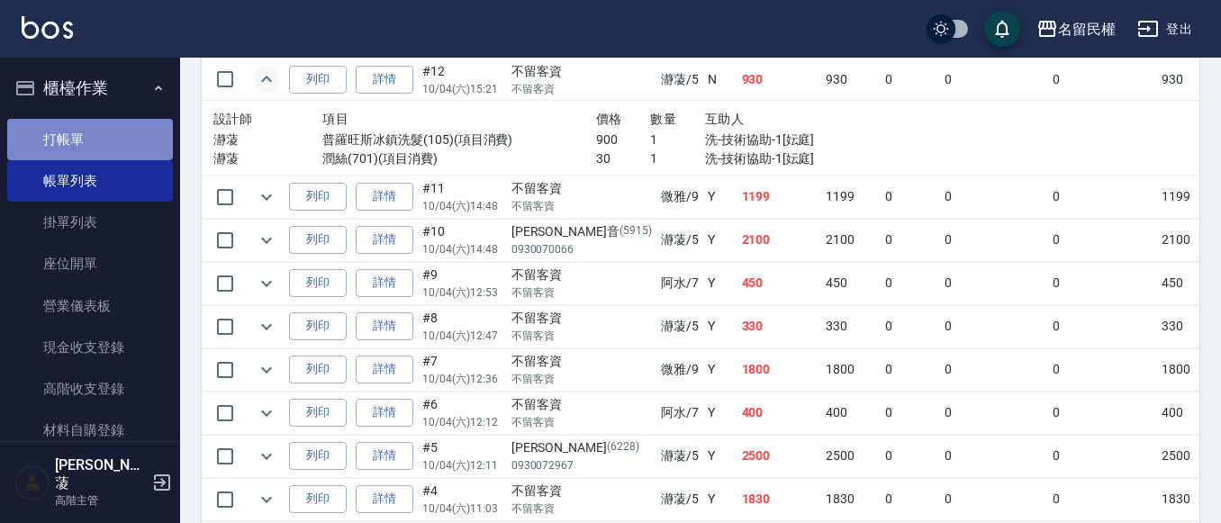
click at [115, 132] on link "打帳單" at bounding box center [90, 139] width 166 height 41
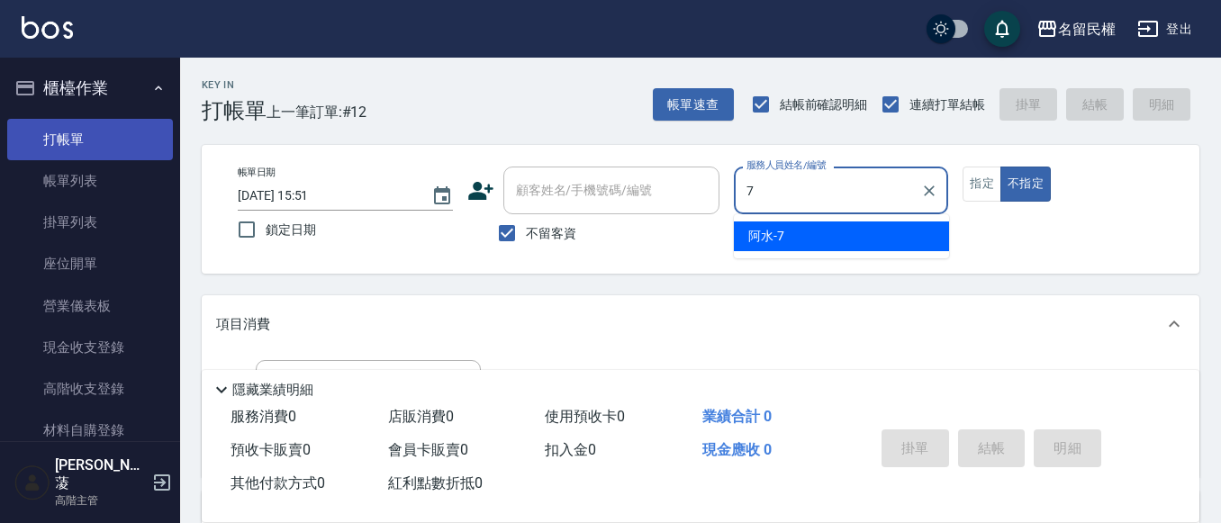
type input "阿水-7"
type button "false"
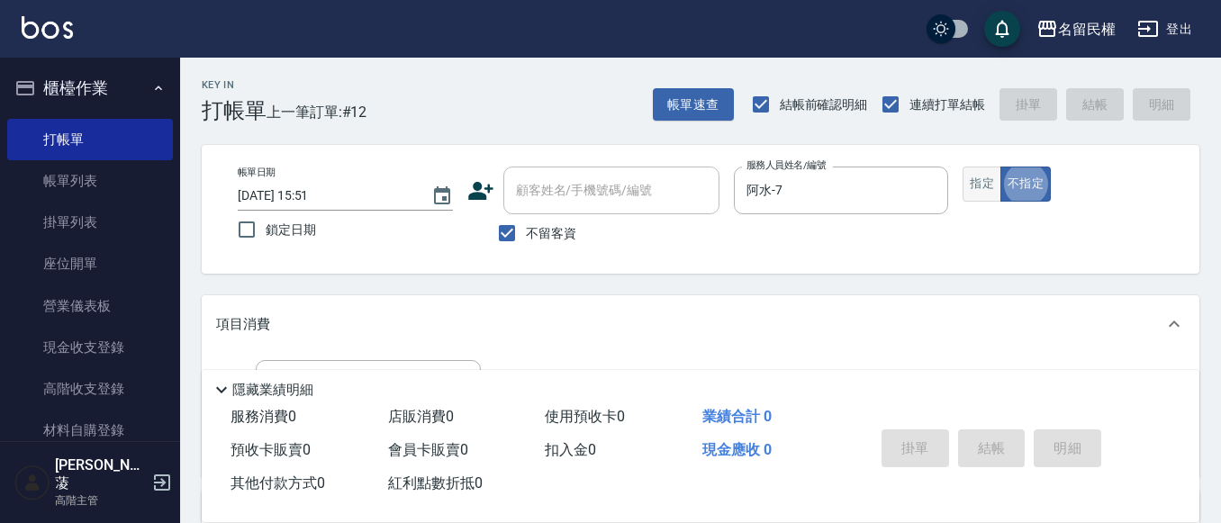
click at [982, 185] on button "指定" at bounding box center [981, 184] width 39 height 35
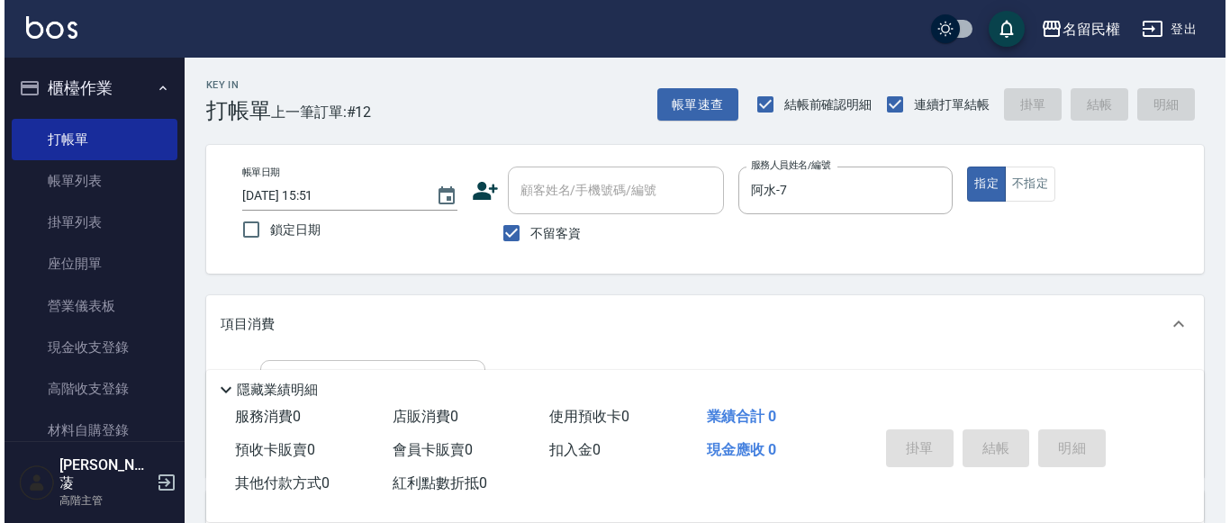
scroll to position [90, 0]
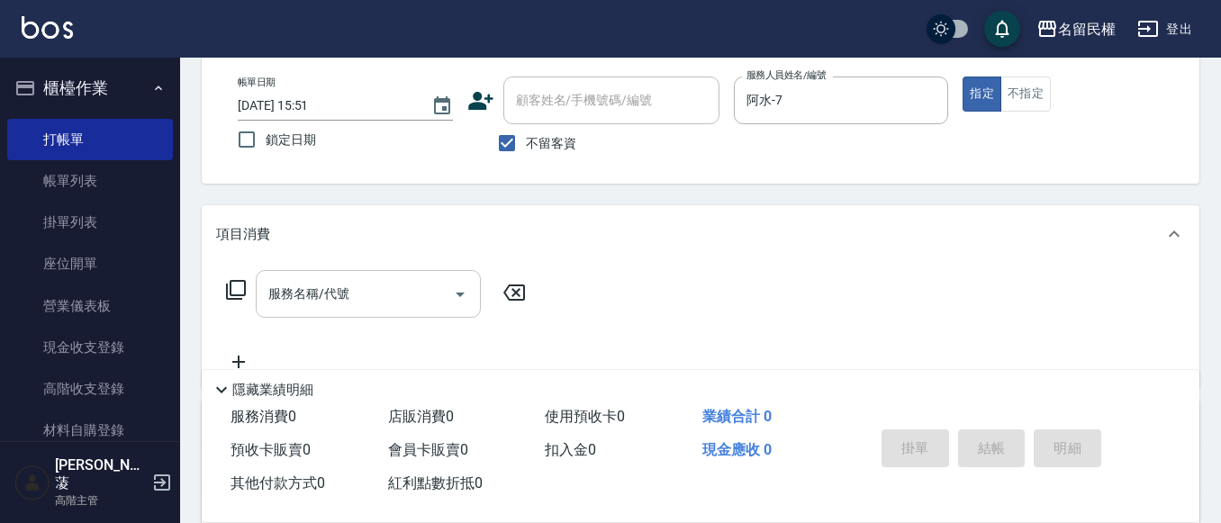
click at [370, 292] on input "服務名稱/代號" at bounding box center [355, 294] width 182 height 32
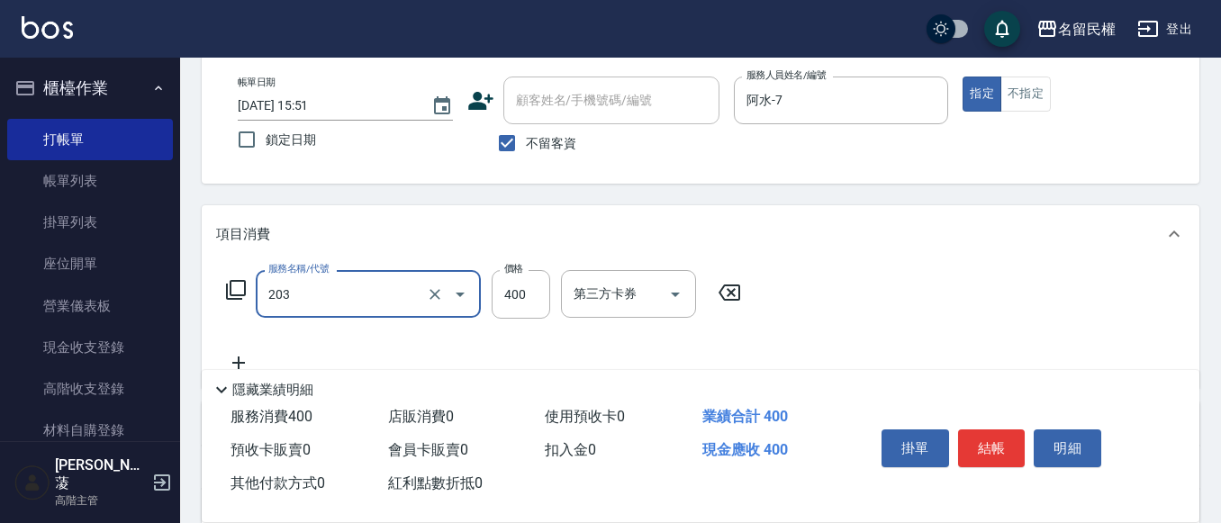
type input "指定單剪(203)"
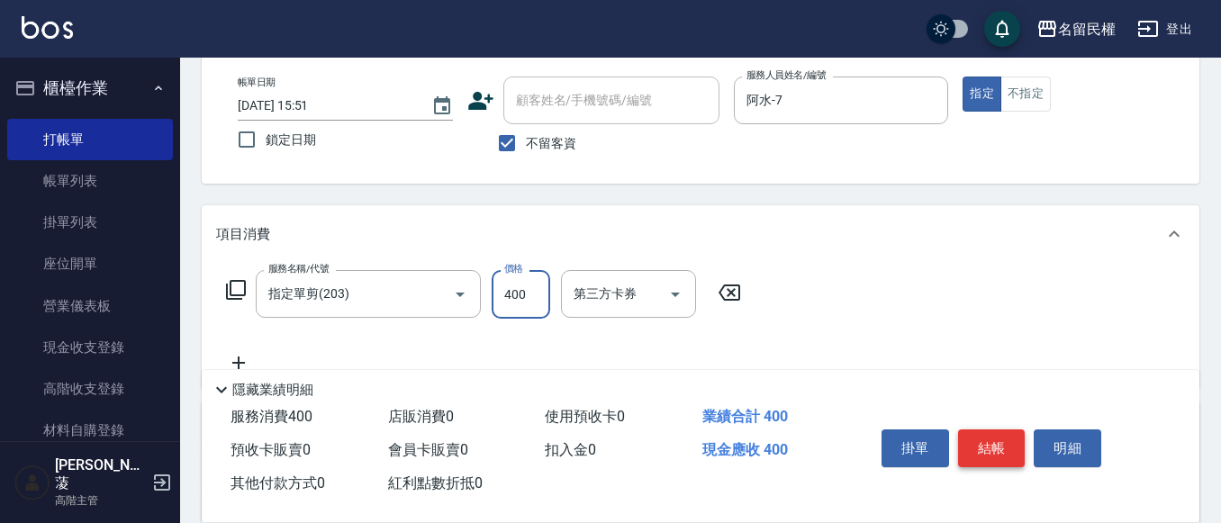
click at [974, 435] on button "結帳" at bounding box center [992, 448] width 68 height 38
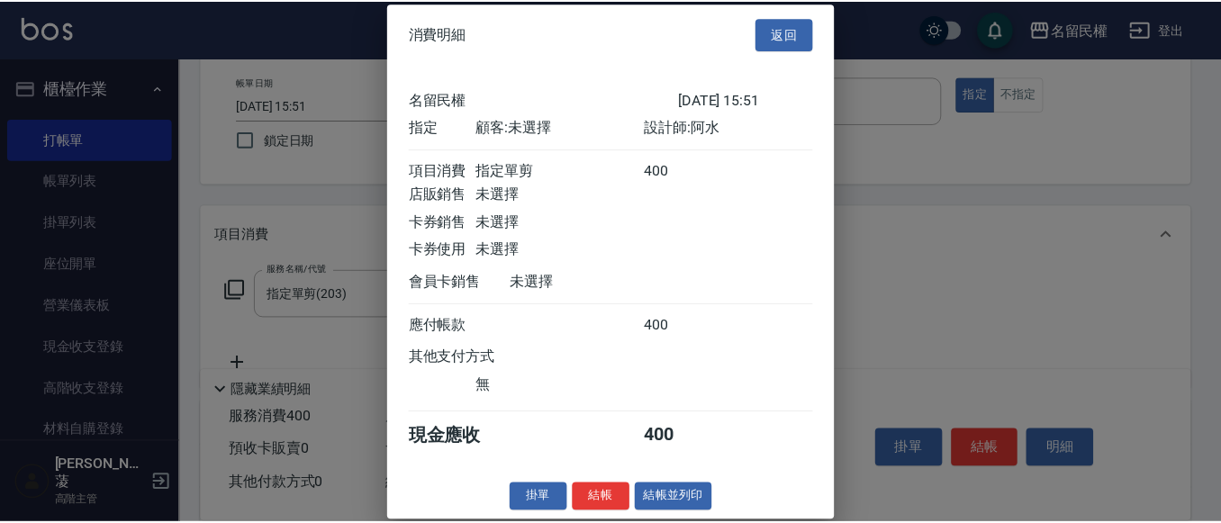
scroll to position [23, 0]
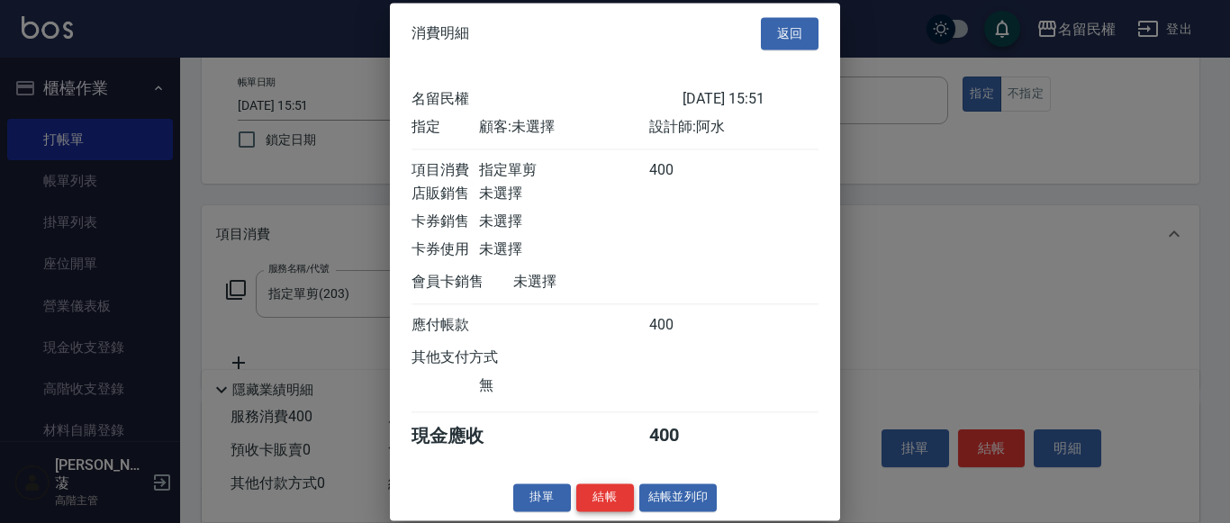
click at [612, 497] on button "結帳" at bounding box center [605, 497] width 58 height 28
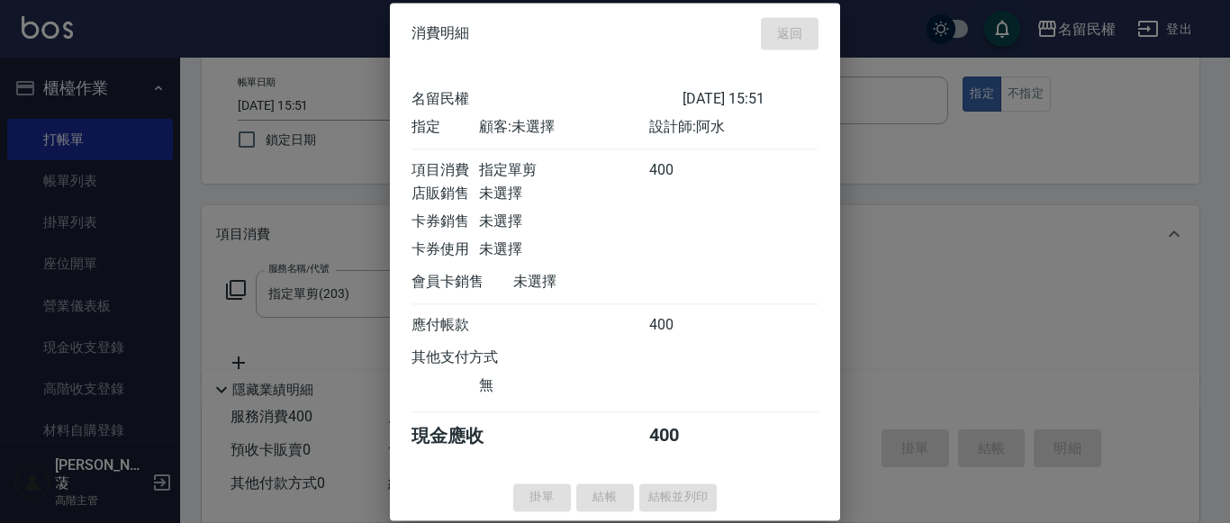
type input "[DATE] 16:17"
